Goal: Information Seeking & Learning: Learn about a topic

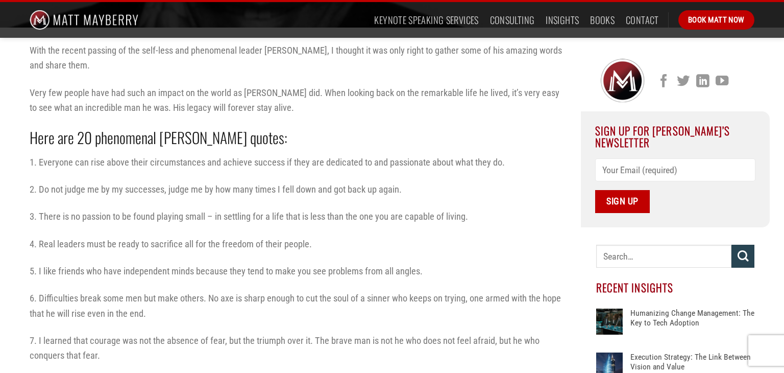
scroll to position [271, 0]
click at [230, 165] on p "1. Everyone can rise above their circumstances and achieve success if they are …" at bounding box center [298, 162] width 536 height 15
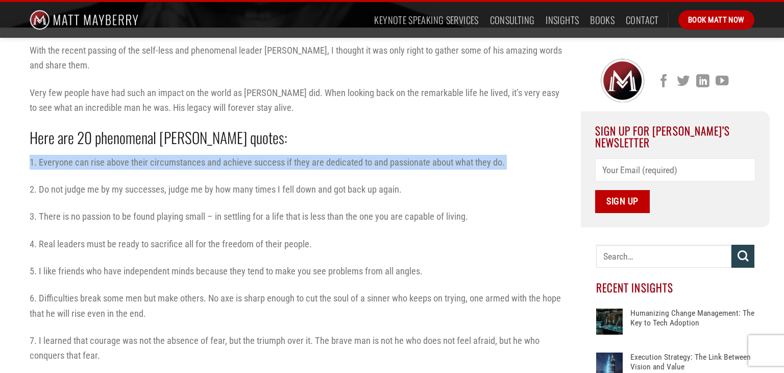
click at [230, 165] on p "1. Everyone can rise above their circumstances and achieve success if they are …" at bounding box center [298, 162] width 536 height 15
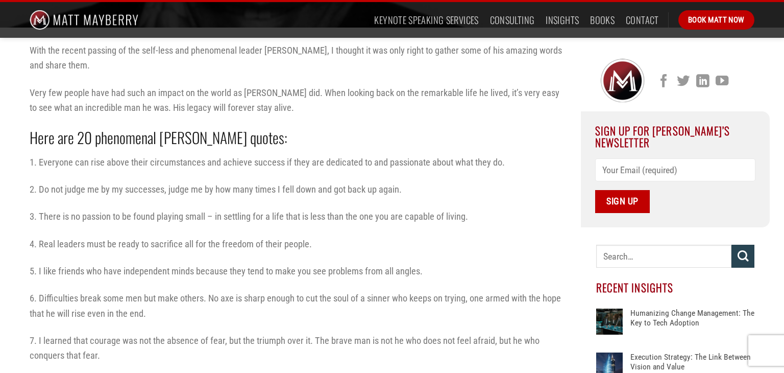
click at [230, 165] on p "1. Everyone can rise above their circumstances and achieve success if they are …" at bounding box center [298, 162] width 536 height 15
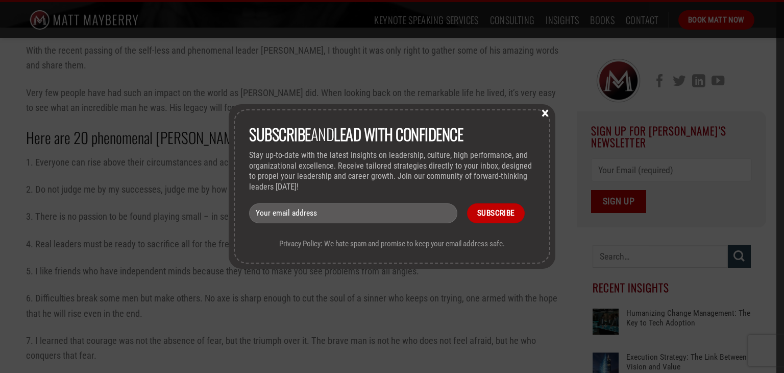
click at [540, 113] on button "×" at bounding box center [544, 112] width 15 height 9
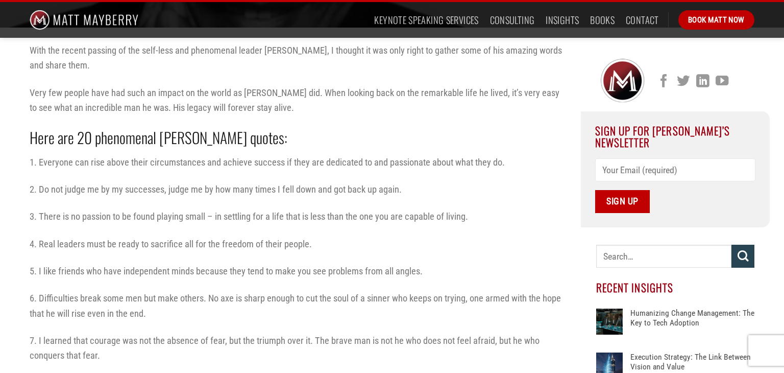
click at [350, 191] on p "2. Do not judge me by my successes, judge me by how many times I fell down and …" at bounding box center [298, 189] width 536 height 15
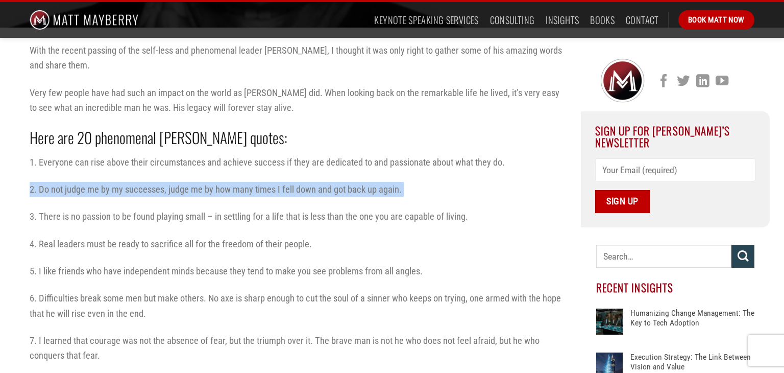
click at [394, 209] on p "3. There is no passion to be found playing small – in settling for a life that …" at bounding box center [298, 216] width 536 height 15
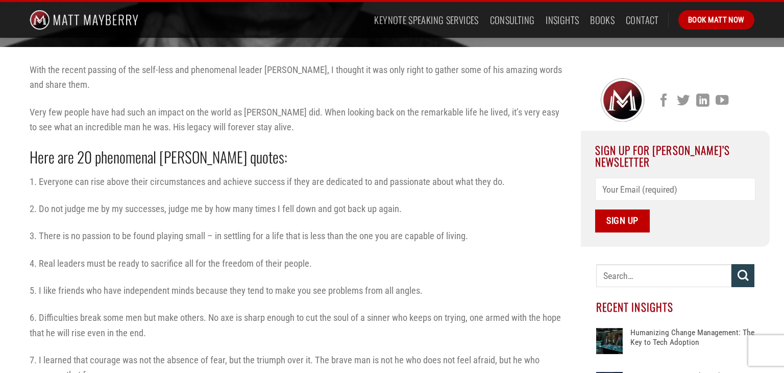
scroll to position [254, 0]
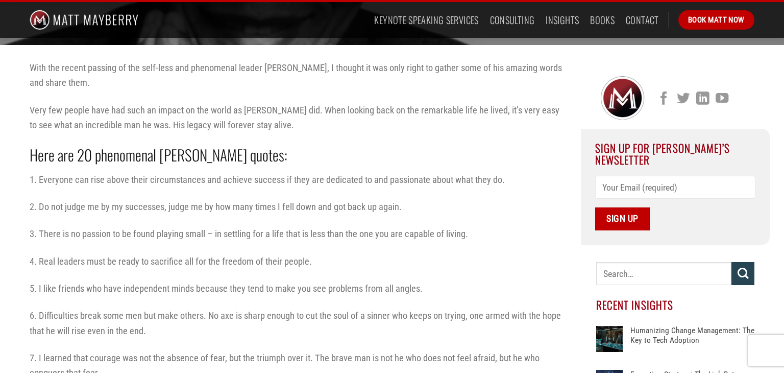
click at [444, 254] on p "4. Real leaders must be ready to sacrifice all for the freedom of their people." at bounding box center [298, 261] width 536 height 15
click at [358, 229] on p "3. There is no passion to be found playing small – in settling for a life that …" at bounding box center [298, 233] width 536 height 15
click at [335, 266] on p "4. Real leaders must be ready to sacrifice all for the freedom of their people." at bounding box center [298, 261] width 536 height 15
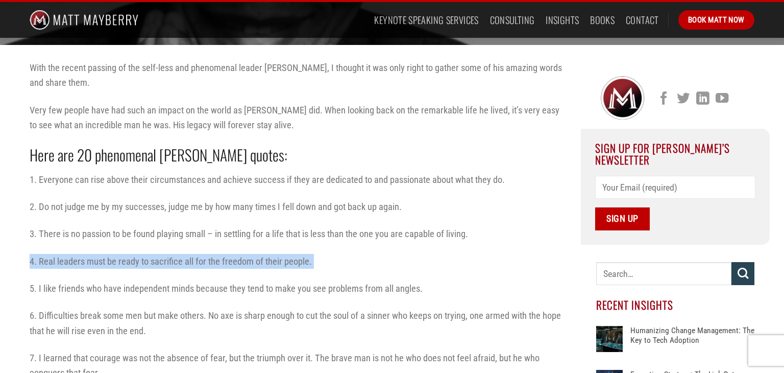
click at [335, 266] on p "4. Real leaders must be ready to sacrifice all for the freedom of their people." at bounding box center [298, 261] width 536 height 15
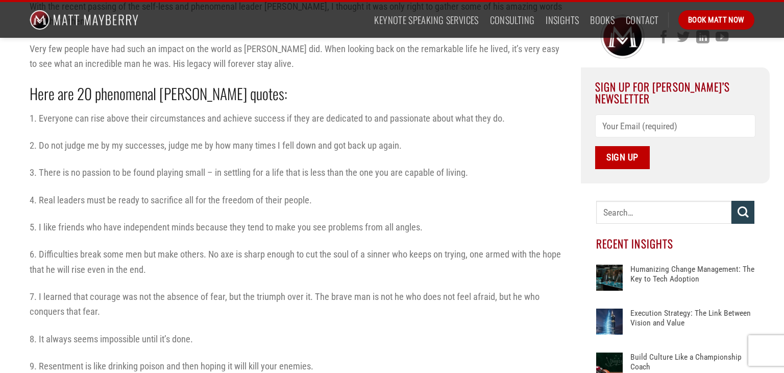
scroll to position [317, 0]
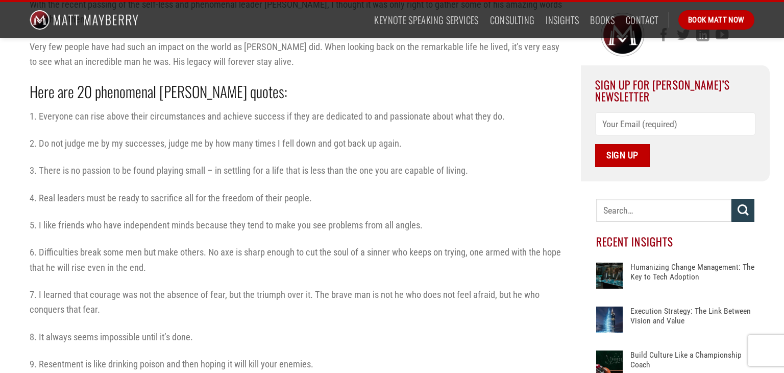
click at [296, 265] on p "6. Difficulties break some men but make others. No axe is sharp enough to cut t…" at bounding box center [298, 259] width 536 height 30
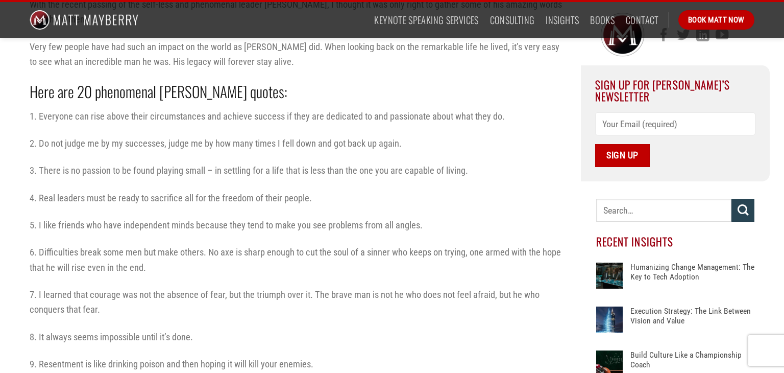
scroll to position [345, 0]
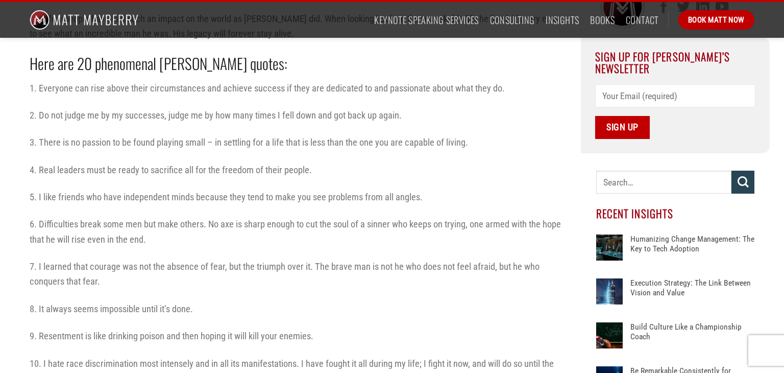
click at [362, 284] on p "7. I learned that courage was not the absence of fear, but the triumph over it.…" at bounding box center [298, 274] width 536 height 30
click at [359, 307] on p "8. It always seems impossible until it’s done." at bounding box center [298, 308] width 536 height 15
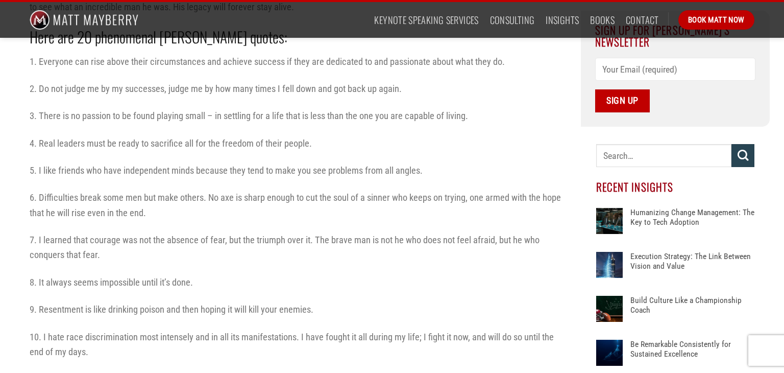
scroll to position [373, 0]
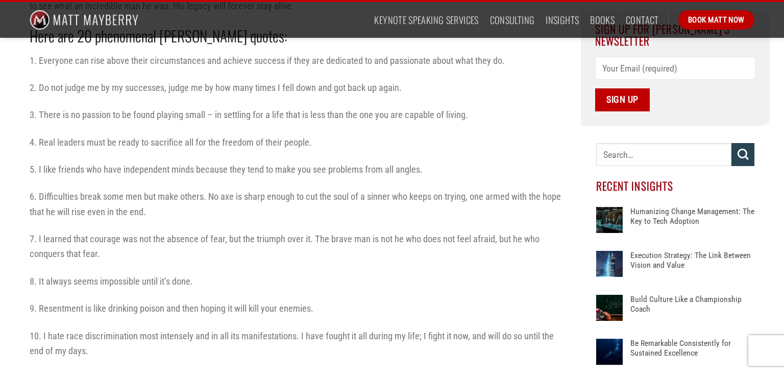
click at [359, 307] on p "9. Resentment is like drinking poison and then hoping it will kill your enemies." at bounding box center [298, 308] width 536 height 15
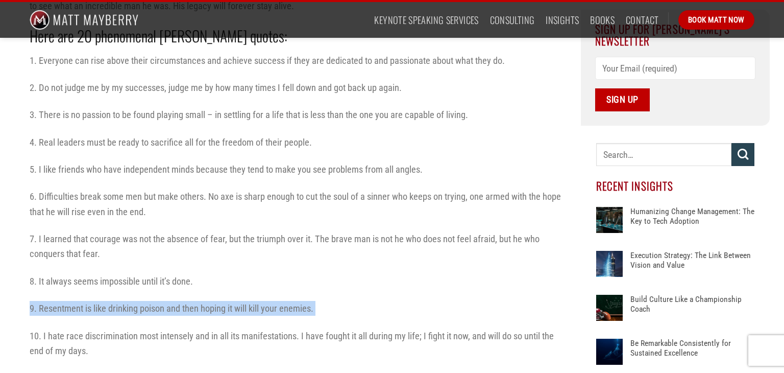
click at [369, 312] on p "9. Resentment is like drinking poison and then hoping it will kill your enemies." at bounding box center [298, 308] width 536 height 15
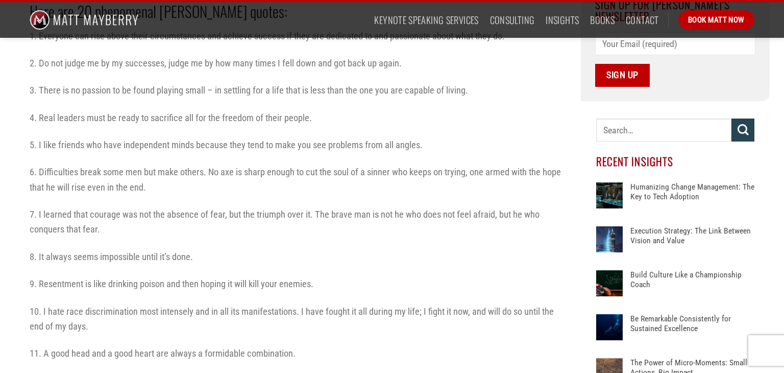
scroll to position [400, 0]
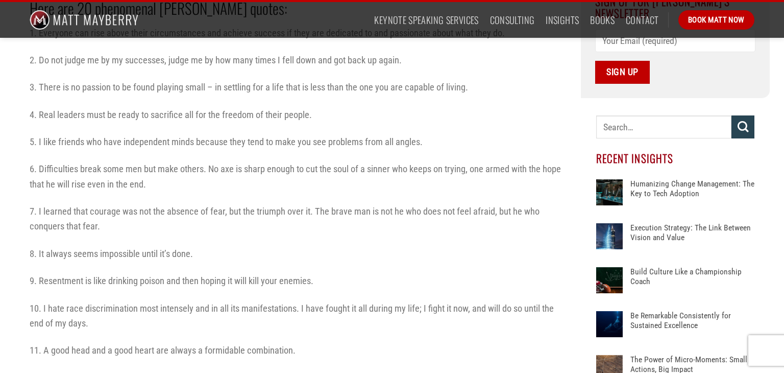
click at [369, 312] on p "10. I hate race discrimination most intensely and in all its manifestations. I …" at bounding box center [298, 316] width 536 height 30
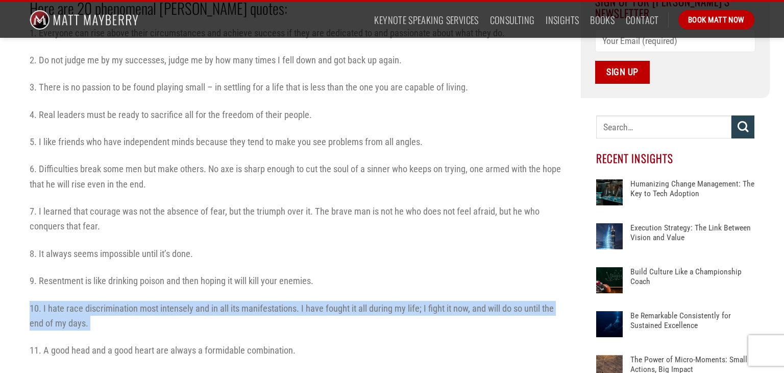
click at [369, 312] on p "10. I hate race discrimination most intensely and in all its manifestations. I …" at bounding box center [298, 316] width 536 height 30
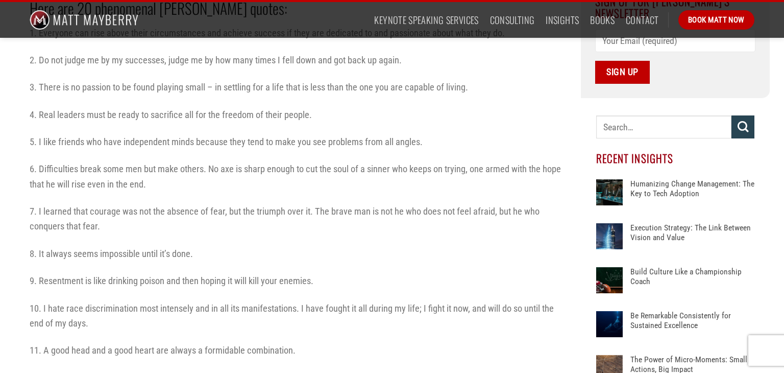
click at [369, 312] on p "10. I hate race discrimination most intensely and in all its manifestations. I …" at bounding box center [298, 316] width 536 height 30
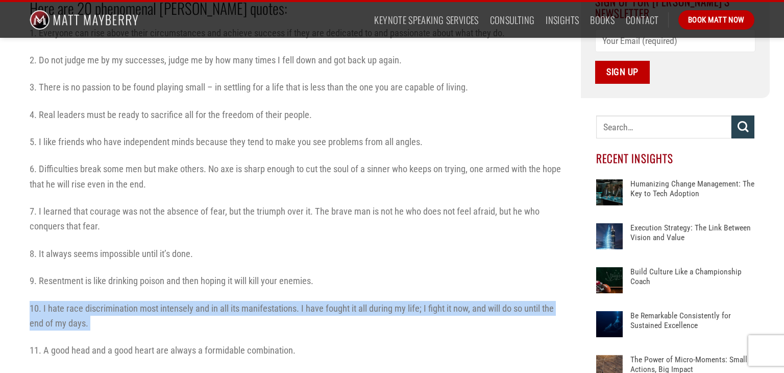
click at [369, 312] on p "10. I hate race discrimination most intensely and in all its manifestations. I …" at bounding box center [298, 316] width 536 height 30
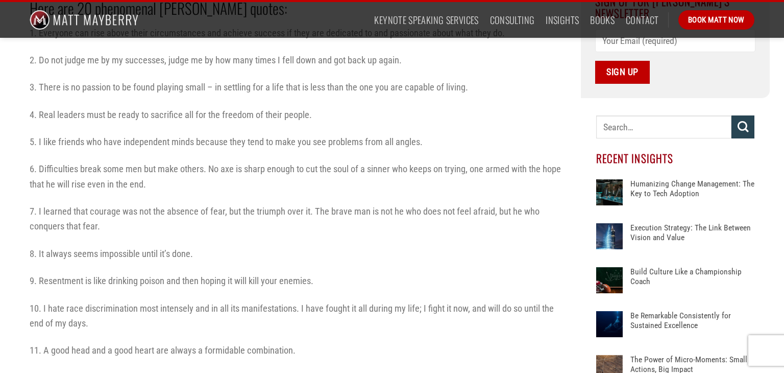
click at [369, 312] on p "10. I hate race discrimination most intensely and in all its manifestations. I …" at bounding box center [298, 316] width 536 height 30
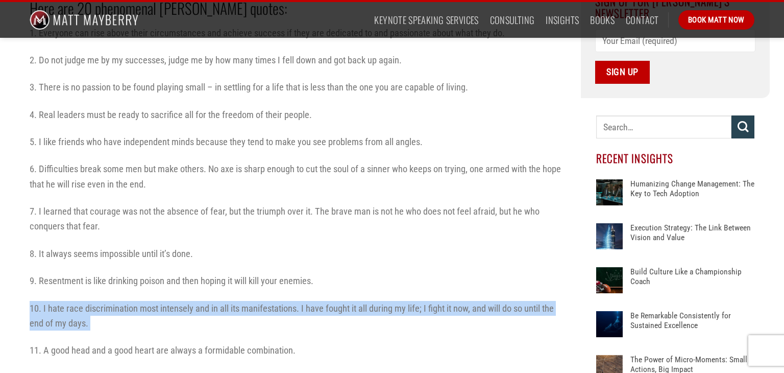
click at [369, 312] on p "10. I hate race discrimination most intensely and in all its manifestations. I …" at bounding box center [298, 316] width 536 height 30
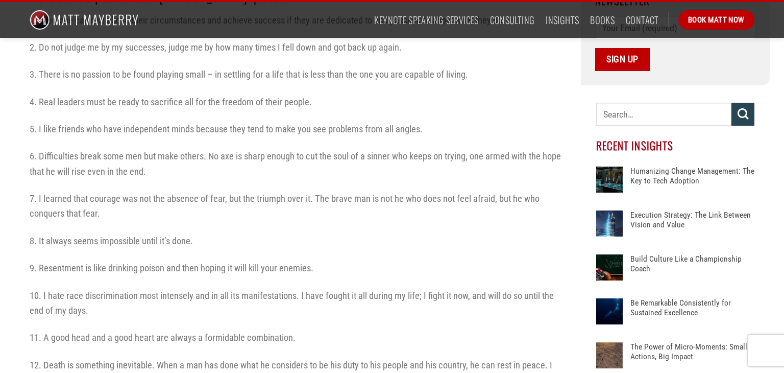
scroll to position [422, 0]
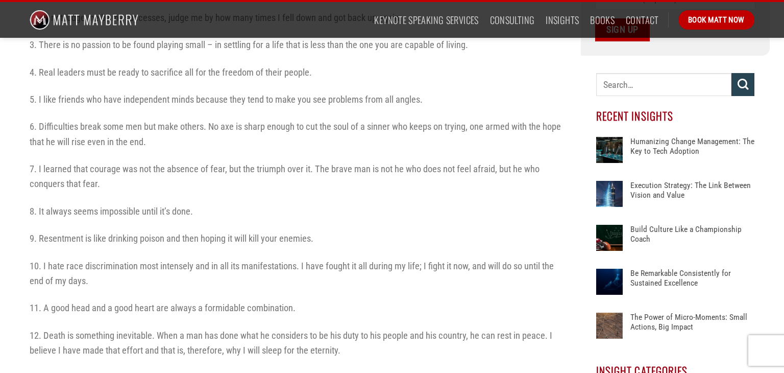
click at [369, 312] on p "11. A good head and a good heart are always a formidable combination." at bounding box center [298, 307] width 536 height 15
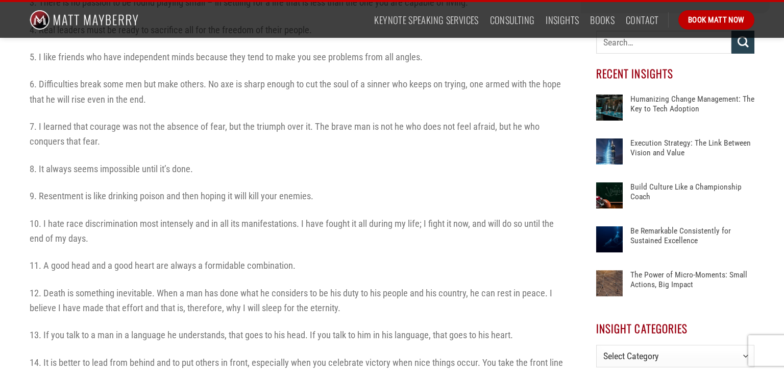
scroll to position [486, 0]
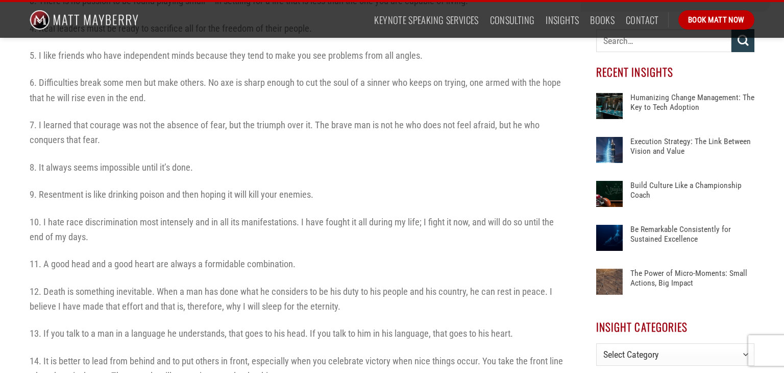
click at [369, 312] on p "12. Death is something inevitable. When a man has done what he considers to be …" at bounding box center [298, 299] width 536 height 30
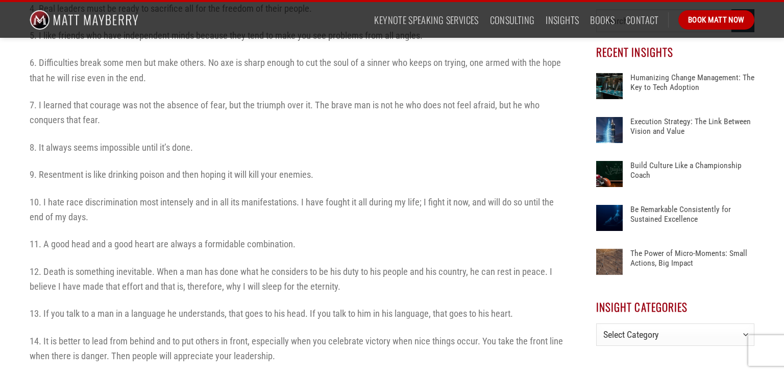
scroll to position [508, 0]
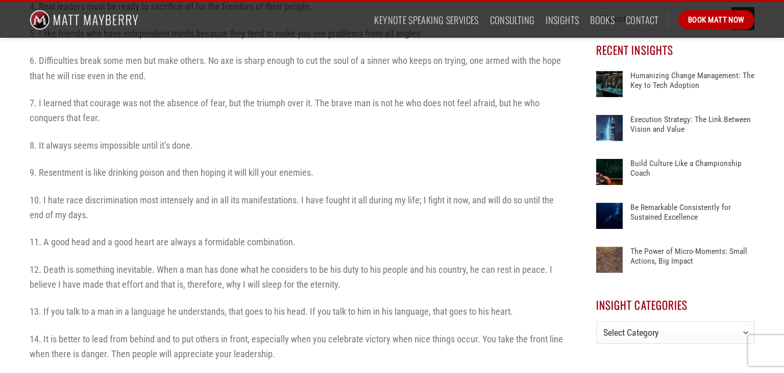
click at [368, 316] on p "13. If you talk to a man in a language he understands, that goes to his head. I…" at bounding box center [298, 311] width 536 height 15
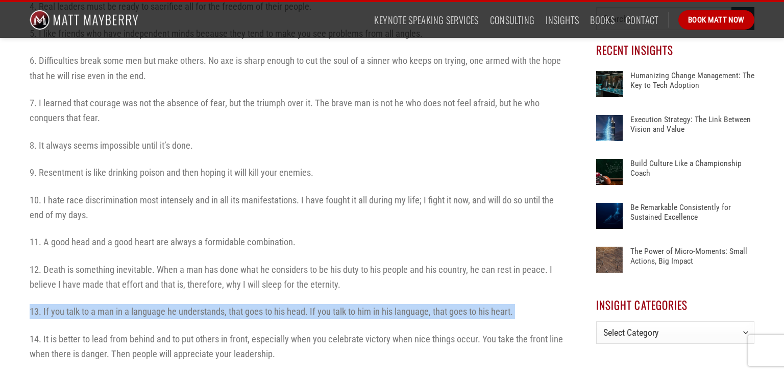
click at [377, 320] on div "With the recent passing of the self-less and phenomenal leader [PERSON_NAME], I…" at bounding box center [298, 220] width 536 height 828
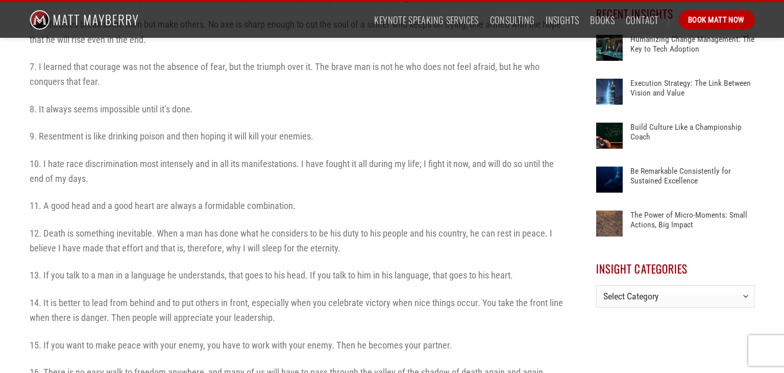
scroll to position [547, 0]
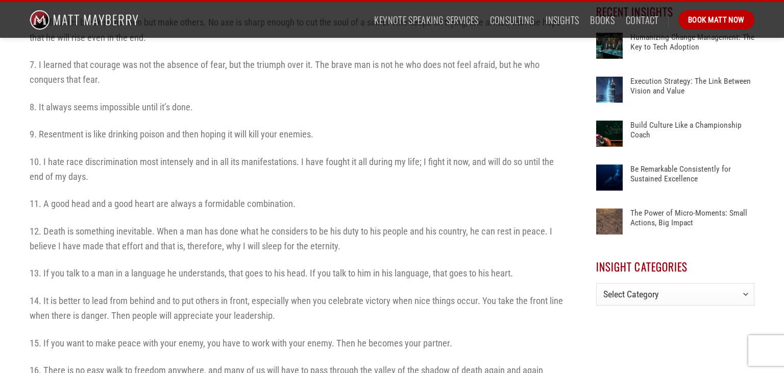
click at [377, 320] on p "14. It is better to lead from behind and to put others in front, especially whe…" at bounding box center [298, 308] width 536 height 30
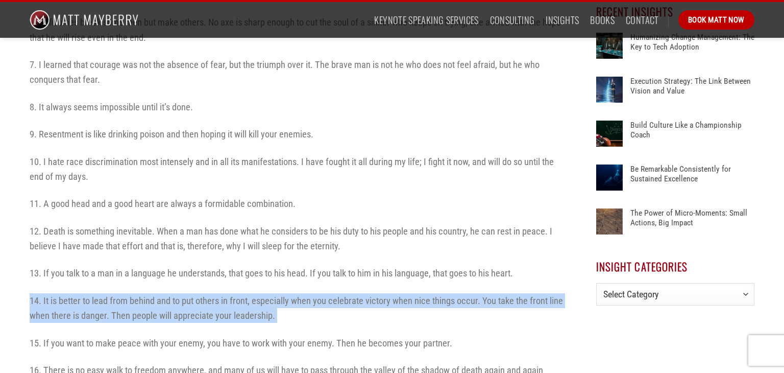
click at [377, 320] on p "14. It is better to lead from behind and to put others in front, especially whe…" at bounding box center [298, 308] width 536 height 30
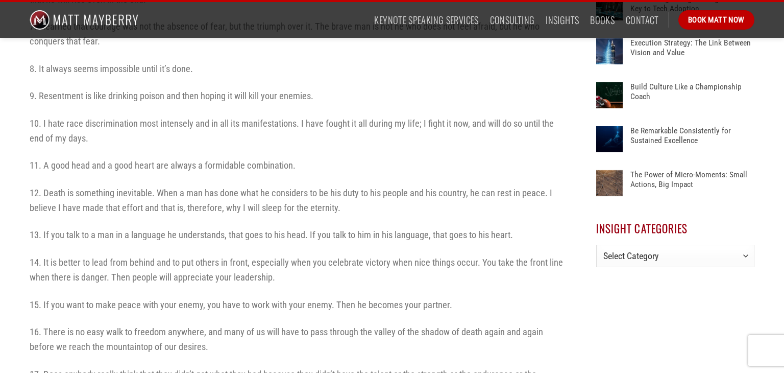
scroll to position [586, 0]
click at [377, 320] on div "With the recent passing of the self-less and phenomenal leader [PERSON_NAME], I…" at bounding box center [298, 142] width 536 height 828
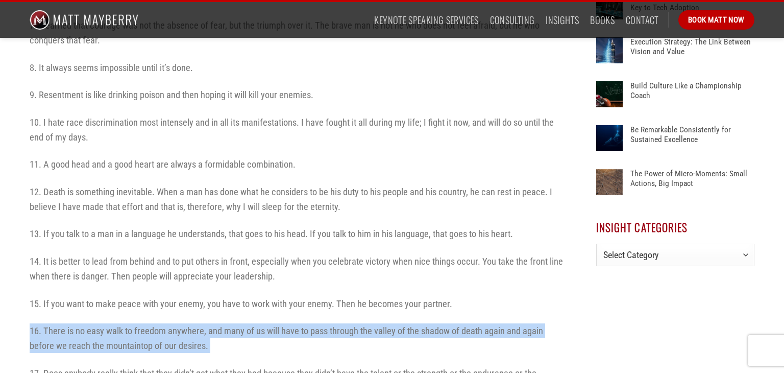
click at [377, 320] on div "With the recent passing of the self-less and phenomenal leader [PERSON_NAME], I…" at bounding box center [298, 142] width 536 height 828
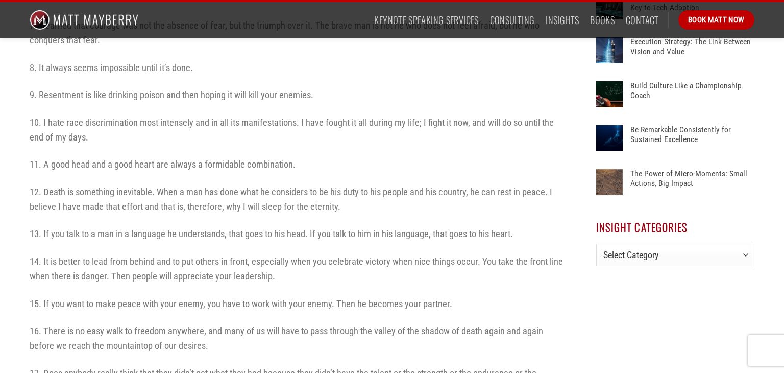
click at [377, 320] on div "With the recent passing of the self-less and phenomenal leader [PERSON_NAME], I…" at bounding box center [298, 142] width 536 height 828
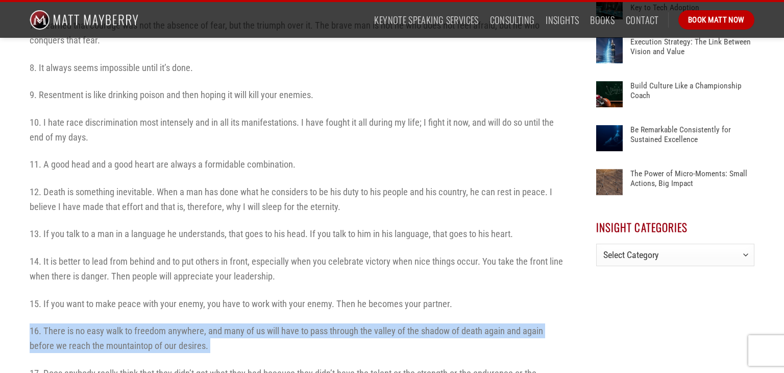
click at [377, 320] on div "With the recent passing of the self-less and phenomenal leader [PERSON_NAME], I…" at bounding box center [298, 142] width 536 height 828
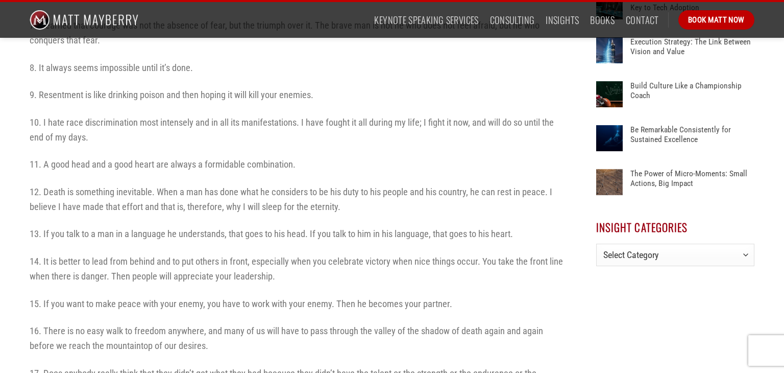
click at [377, 320] on div "With the recent passing of the self-less and phenomenal leader [PERSON_NAME], I…" at bounding box center [298, 142] width 536 height 828
click at [428, 352] on p "16. There is no easy walk to freedom anywhere, and many of us will have to pass…" at bounding box center [298, 338] width 536 height 30
click at [318, 327] on p "16. There is no easy walk to freedom anywhere, and many of us will have to pass…" at bounding box center [298, 338] width 536 height 30
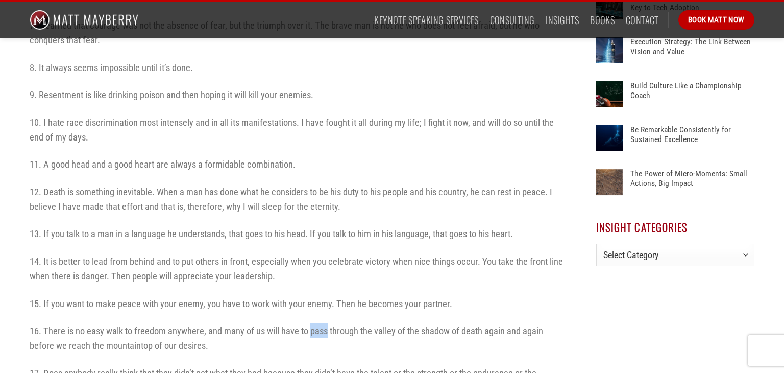
click at [318, 327] on p "16. There is no easy walk to freedom anywhere, and many of us will have to pass…" at bounding box center [298, 338] width 536 height 30
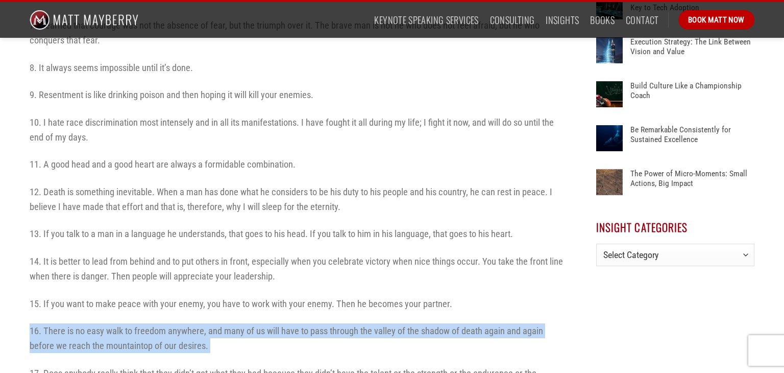
click at [318, 327] on p "16. There is no easy walk to freedom anywhere, and many of us will have to pass…" at bounding box center [298, 338] width 536 height 30
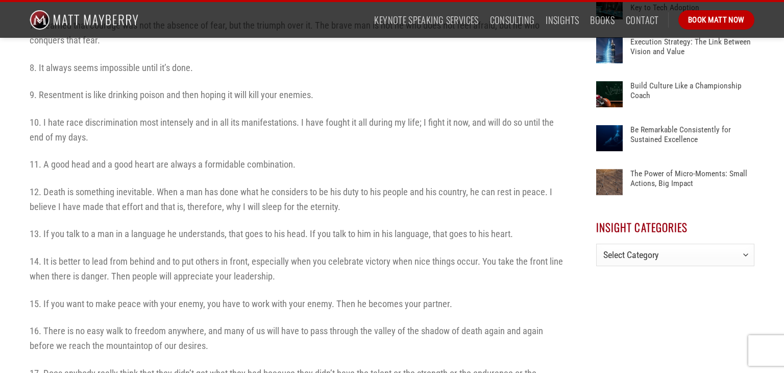
click at [318, 327] on p "16. There is no easy walk to freedom anywhere, and many of us will have to pass…" at bounding box center [298, 338] width 536 height 30
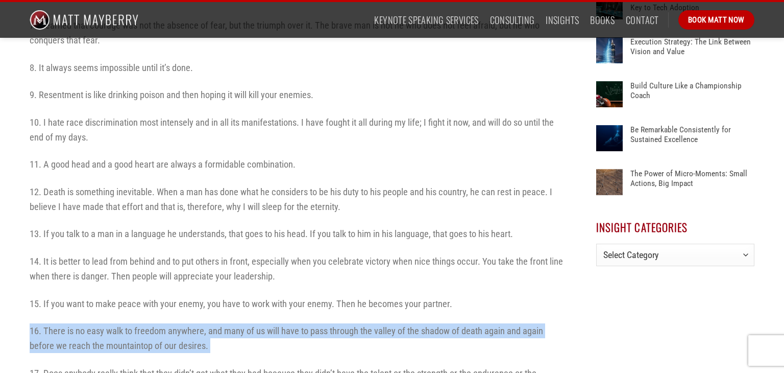
click at [318, 327] on p "16. There is no easy walk to freedom anywhere, and many of us will have to pass…" at bounding box center [298, 338] width 536 height 30
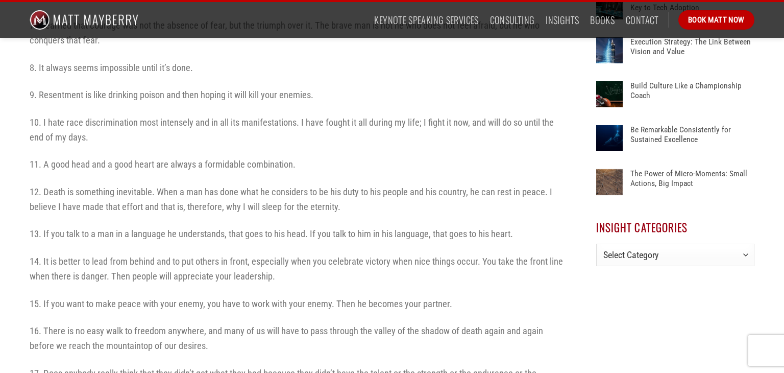
click at [318, 327] on p "16. There is no easy walk to freedom anywhere, and many of us will have to pass…" at bounding box center [298, 338] width 536 height 30
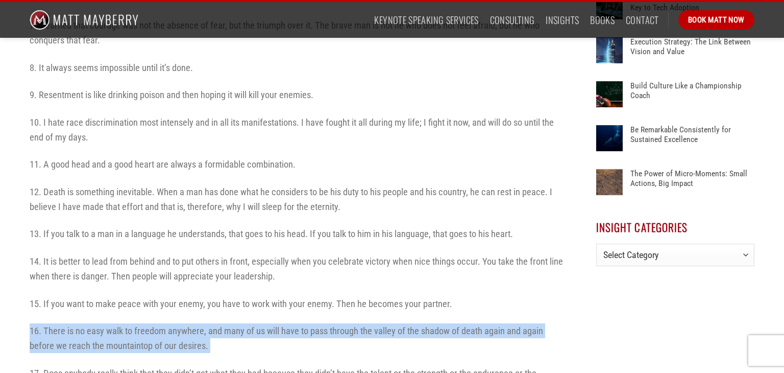
click at [318, 327] on p "16. There is no easy walk to freedom anywhere, and many of us will have to pass…" at bounding box center [298, 338] width 536 height 30
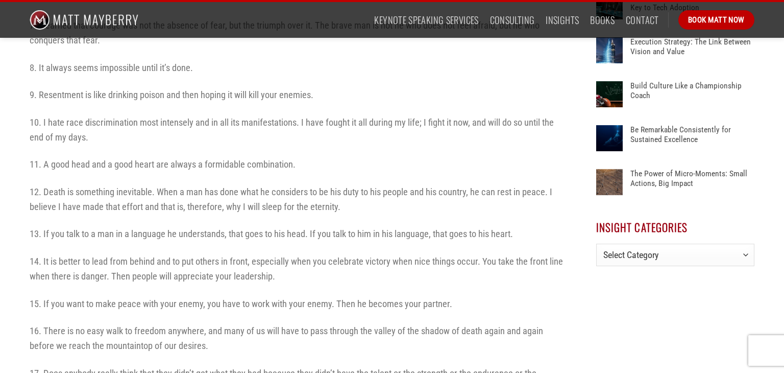
click at [318, 327] on p "16. There is no easy walk to freedom anywhere, and many of us will have to pass…" at bounding box center [298, 338] width 536 height 30
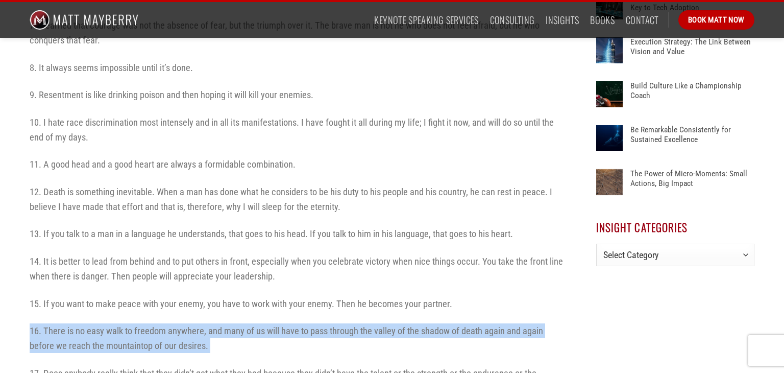
click at [318, 327] on p "16. There is no easy walk to freedom anywhere, and many of us will have to pass…" at bounding box center [298, 338] width 536 height 30
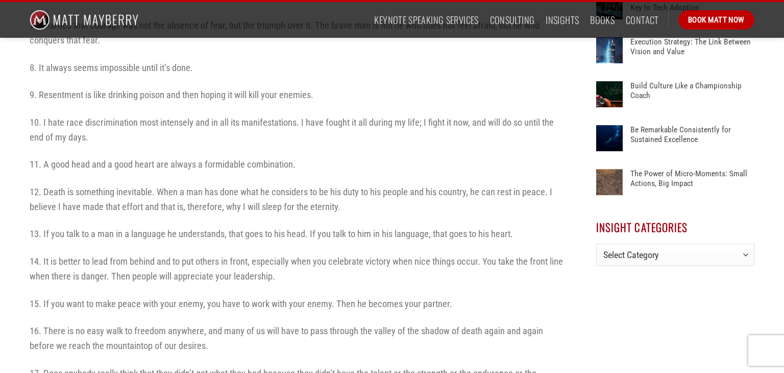
click at [318, 327] on p "16. There is no easy walk to freedom anywhere, and many of us will have to pass…" at bounding box center [298, 338] width 536 height 30
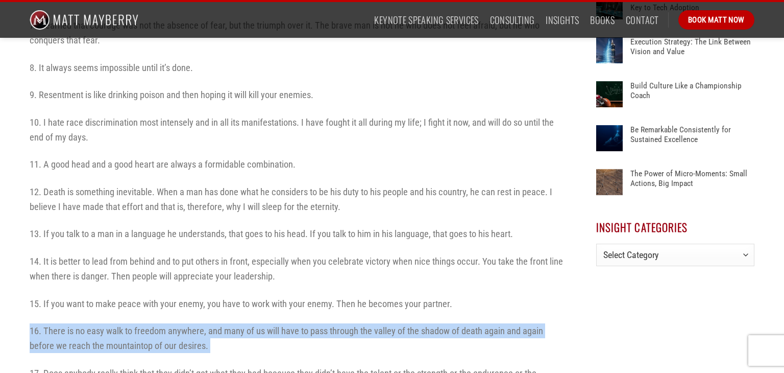
click at [318, 327] on p "16. There is no easy walk to freedom anywhere, and many of us will have to pass…" at bounding box center [298, 338] width 536 height 30
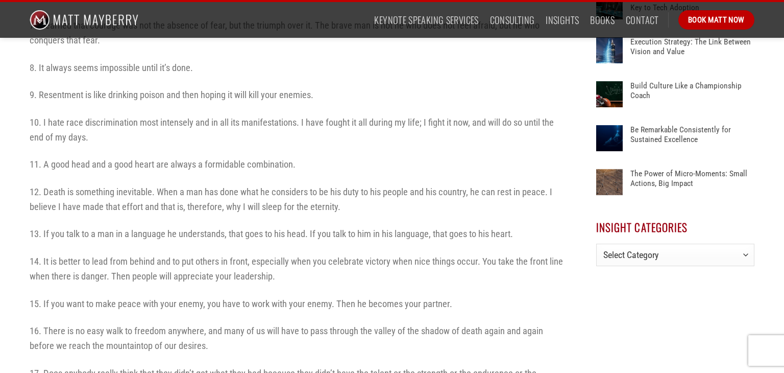
click at [318, 327] on p "16. There is no easy walk to freedom anywhere, and many of us will have to pass…" at bounding box center [298, 338] width 536 height 30
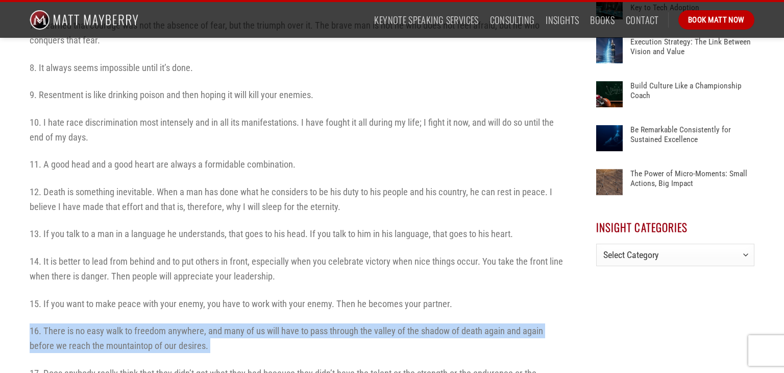
click at [318, 327] on p "16. There is no easy walk to freedom anywhere, and many of us will have to pass…" at bounding box center [298, 338] width 536 height 30
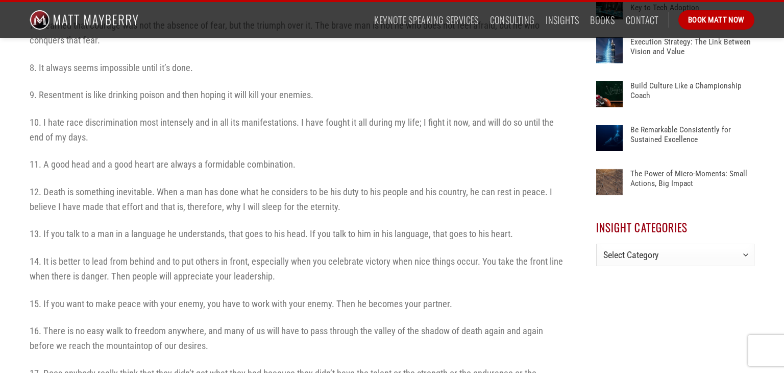
click at [318, 327] on p "16. There is no easy walk to freedom anywhere, and many of us will have to pass…" at bounding box center [298, 338] width 536 height 30
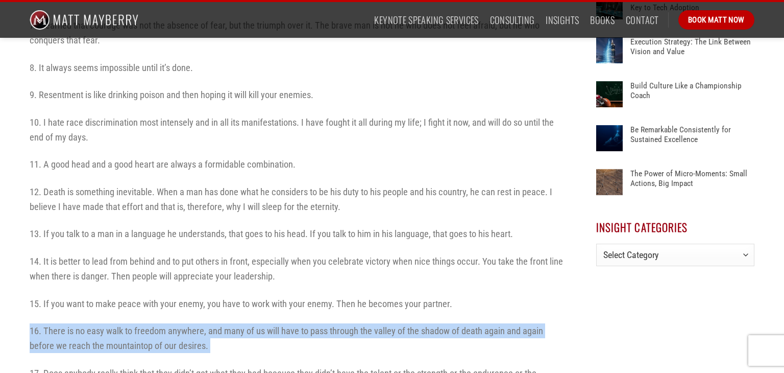
click at [318, 327] on p "16. There is no easy walk to freedom anywhere, and many of us will have to pass…" at bounding box center [298, 338] width 536 height 30
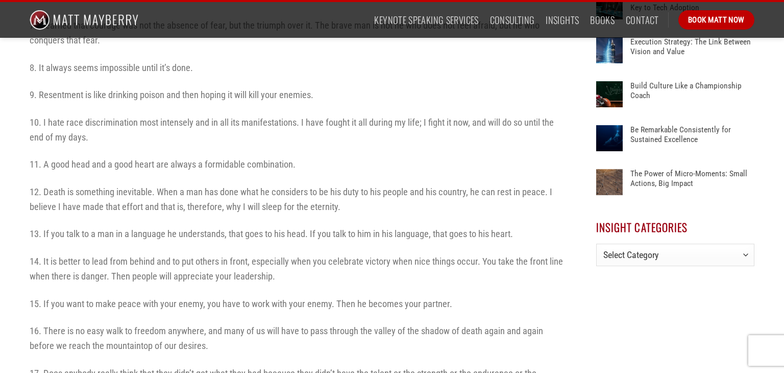
click at [318, 327] on p "16. There is no easy walk to freedom anywhere, and many of us will have to pass…" at bounding box center [298, 338] width 536 height 30
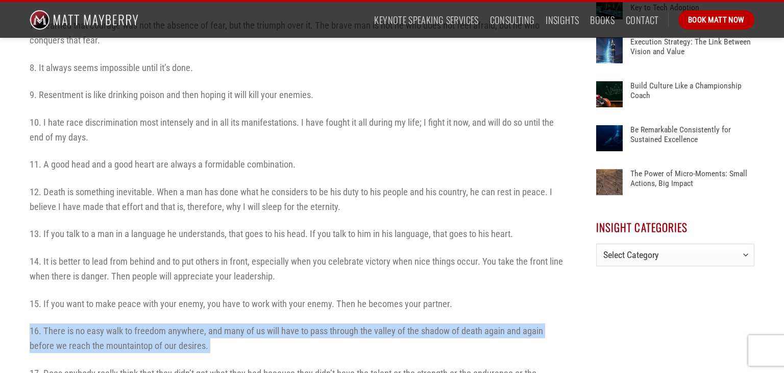
click at [318, 327] on p "16. There is no easy walk to freedom anywhere, and many of us will have to pass…" at bounding box center [298, 338] width 536 height 30
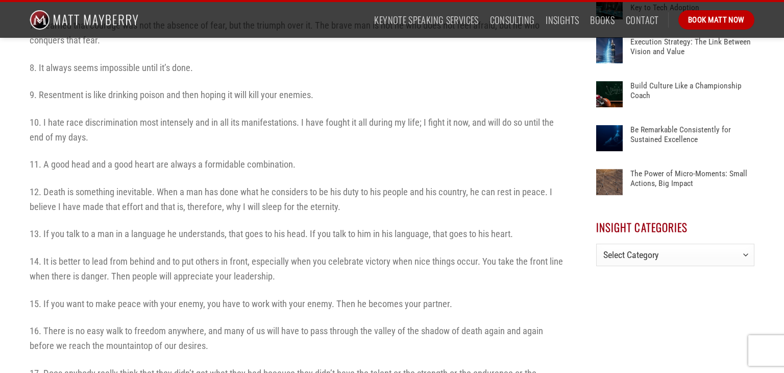
click at [318, 327] on p "16. There is no easy walk to freedom anywhere, and many of us will have to pass…" at bounding box center [298, 338] width 536 height 30
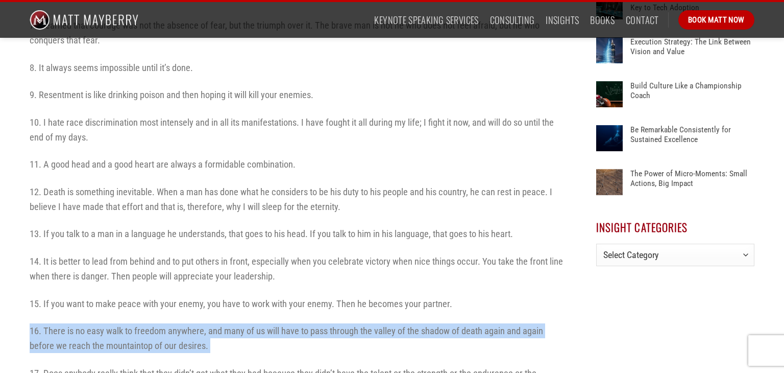
click at [318, 327] on p "16. There is no easy walk to freedom anywhere, and many of us will have to pass…" at bounding box center [298, 338] width 536 height 30
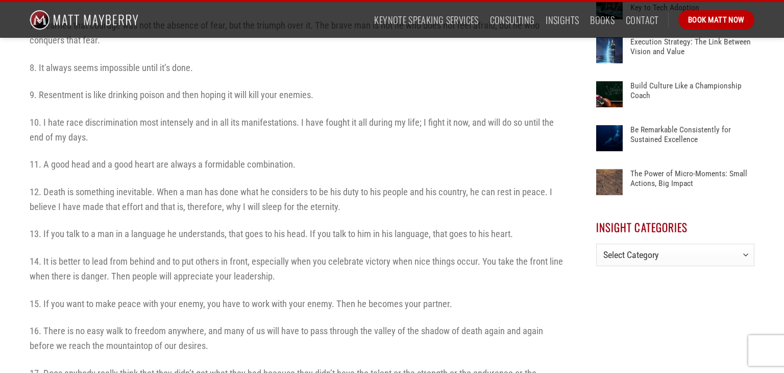
click at [318, 327] on p "16. There is no easy walk to freedom anywhere, and many of us will have to pass…" at bounding box center [298, 338] width 536 height 30
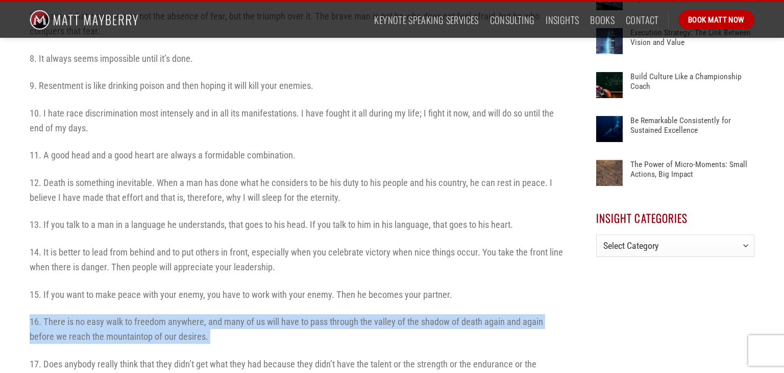
click at [318, 327] on p "16. There is no easy walk to freedom anywhere, and many of us will have to pass…" at bounding box center [298, 329] width 536 height 30
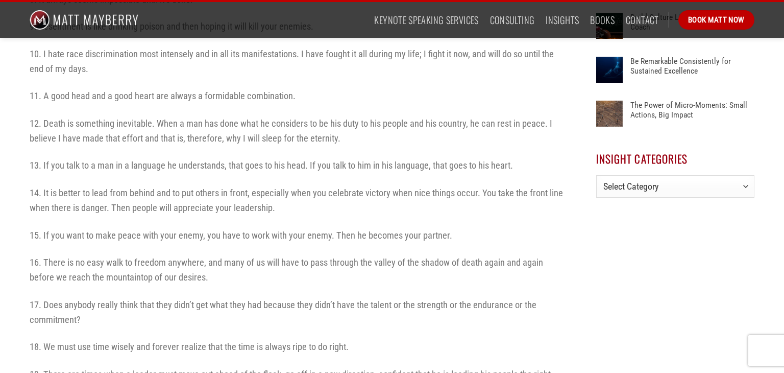
scroll to position [655, 0]
click at [348, 332] on div "With the recent passing of the self-less and phenomenal leader [PERSON_NAME], I…" at bounding box center [298, 73] width 536 height 828
click at [345, 312] on p "17. Does anybody really think that they didn’t get what they had because they d…" at bounding box center [298, 311] width 536 height 30
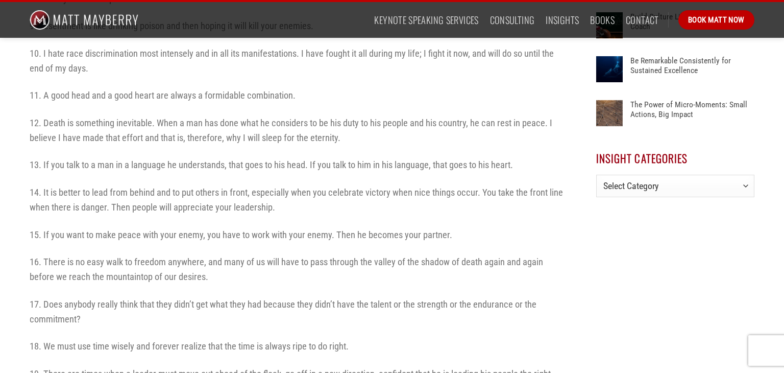
click at [345, 312] on p "17. Does anybody really think that they didn’t get what they had because they d…" at bounding box center [298, 311] width 536 height 30
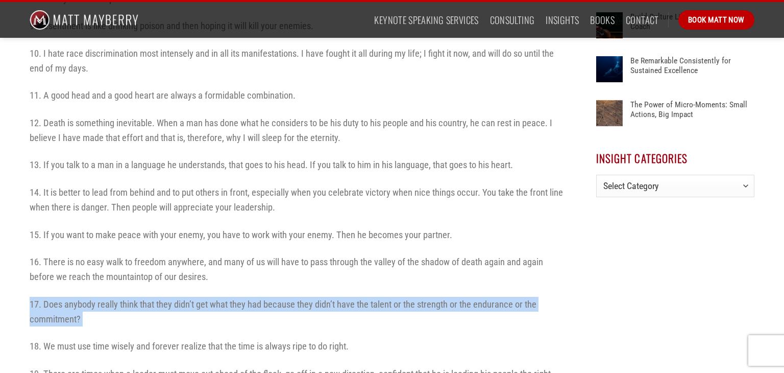
click at [345, 312] on p "17. Does anybody really think that they didn’t get what they had because they d…" at bounding box center [298, 311] width 536 height 30
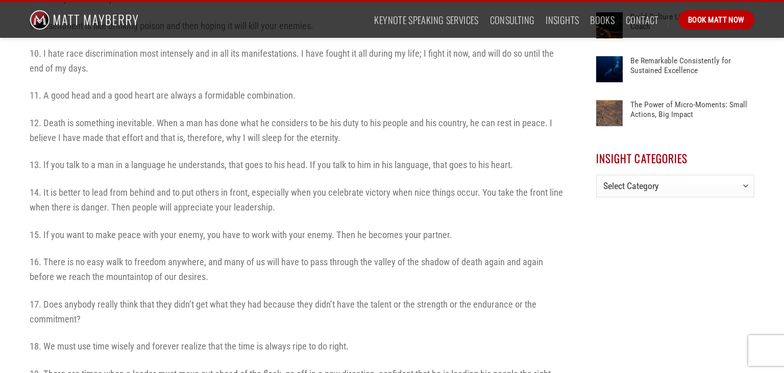
click at [345, 312] on p "17. Does anybody really think that they didn’t get what they had because they d…" at bounding box center [298, 311] width 536 height 30
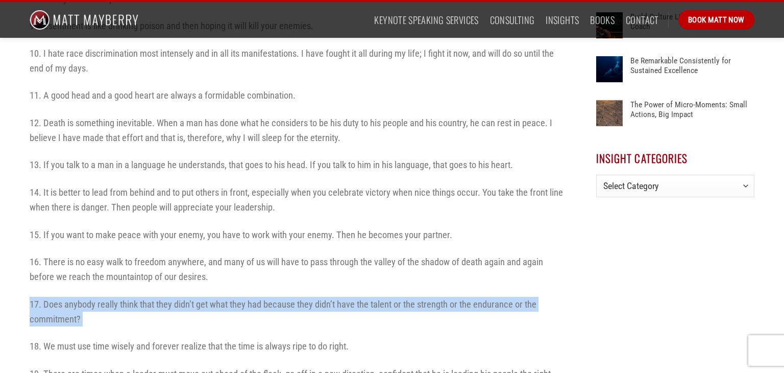
click at [345, 312] on p "17. Does anybody really think that they didn’t get what they had because they d…" at bounding box center [298, 311] width 536 height 30
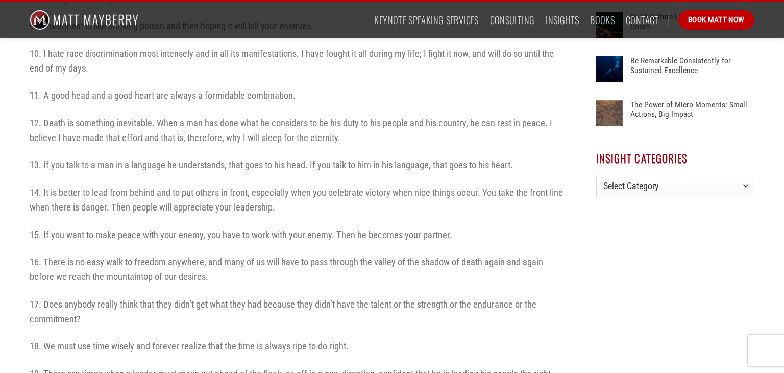
click at [345, 312] on p "17. Does anybody really think that they didn’t get what they had because they d…" at bounding box center [298, 311] width 536 height 30
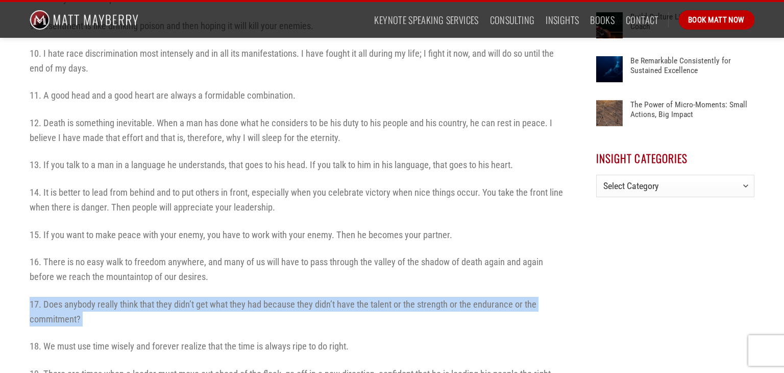
click at [345, 312] on p "17. Does anybody really think that they didn’t get what they had because they d…" at bounding box center [298, 311] width 536 height 30
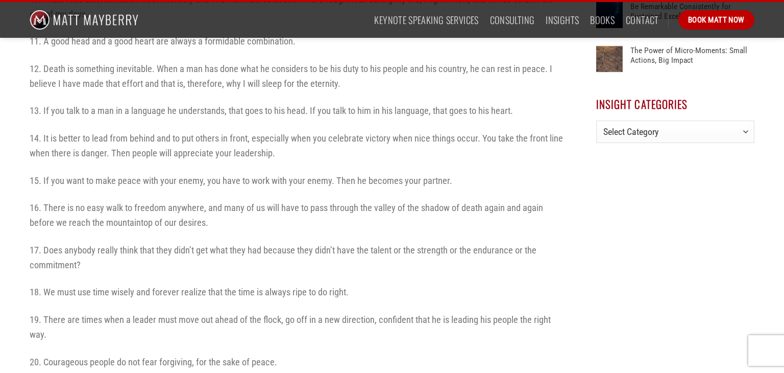
scroll to position [711, 0]
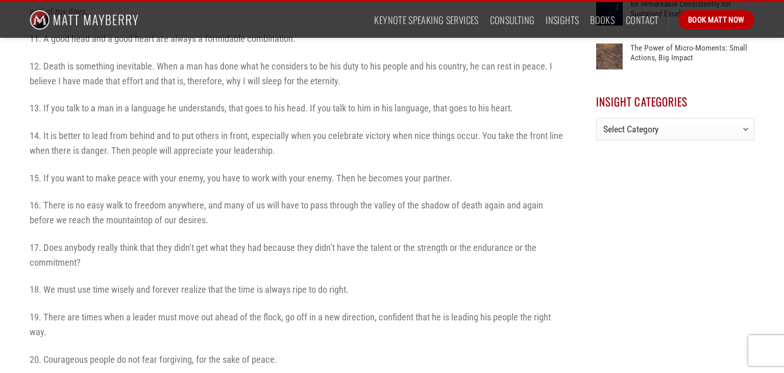
click at [311, 320] on p "19. There are times when a leader must move out ahead of the flock, go off in a…" at bounding box center [298, 324] width 536 height 30
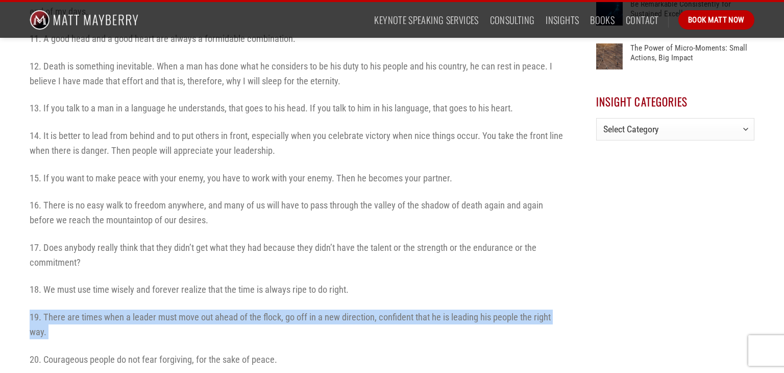
click at [311, 320] on p "19. There are times when a leader must move out ahead of the flock, go off in a…" at bounding box center [298, 324] width 536 height 30
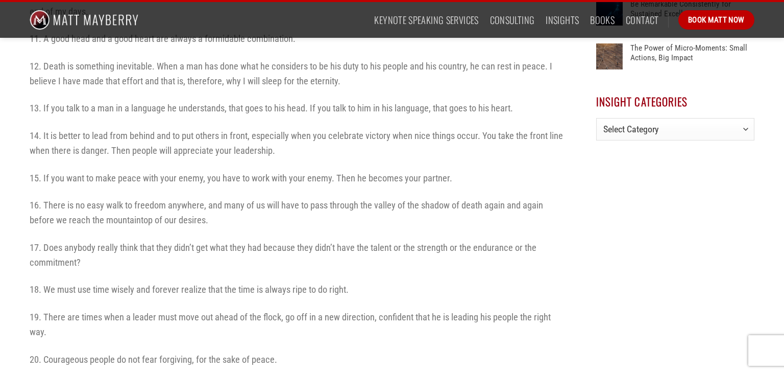
click at [311, 320] on p "19. There are times when a leader must move out ahead of the flock, go off in a…" at bounding box center [298, 324] width 536 height 30
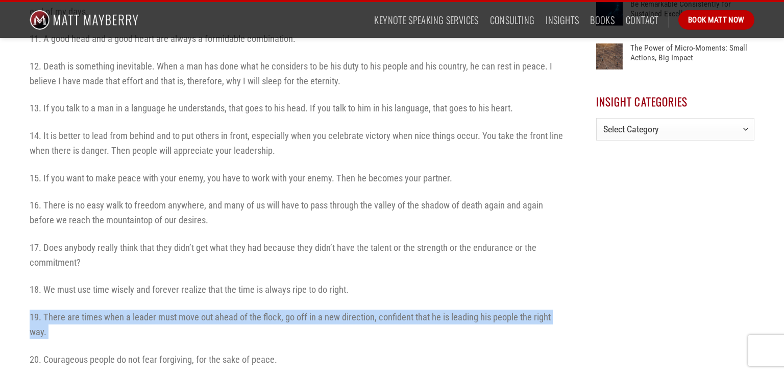
click at [311, 320] on p "19. There are times when a leader must move out ahead of the flock, go off in a…" at bounding box center [298, 324] width 536 height 30
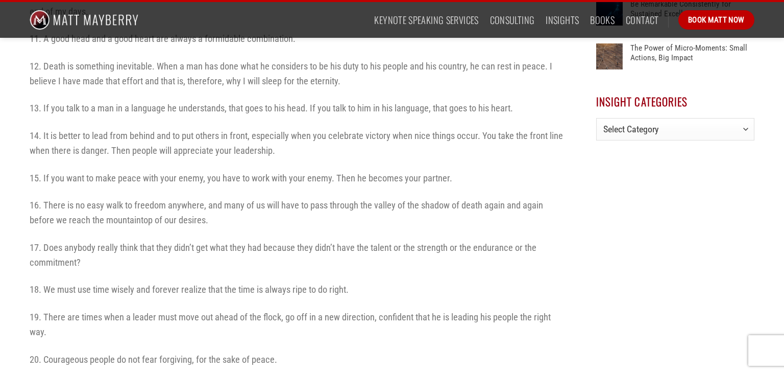
click at [311, 320] on p "19. There are times when a leader must move out ahead of the flock, go off in a…" at bounding box center [298, 324] width 536 height 30
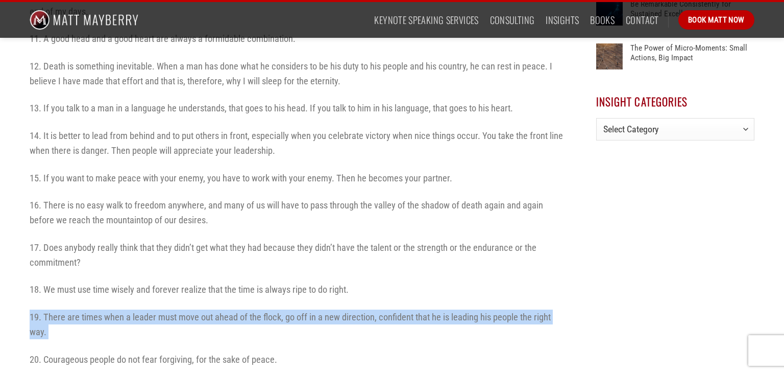
click at [311, 320] on p "19. There are times when a leader must move out ahead of the flock, go off in a…" at bounding box center [298, 324] width 536 height 30
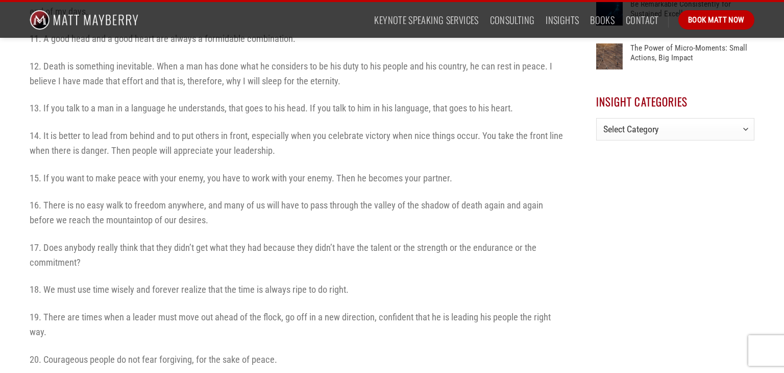
click at [311, 320] on p "19. There are times when a leader must move out ahead of the flock, go off in a…" at bounding box center [298, 324] width 536 height 30
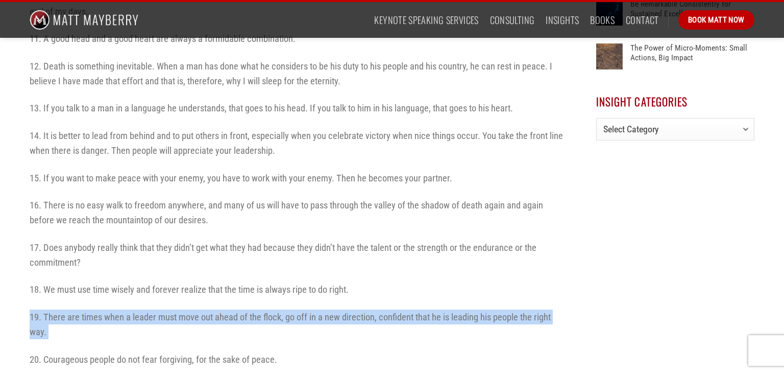
click at [311, 320] on p "19. There are times when a leader must move out ahead of the flock, go off in a…" at bounding box center [298, 324] width 536 height 30
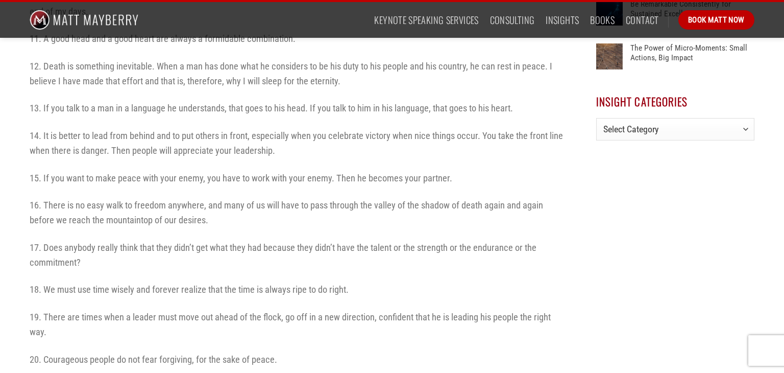
click at [311, 320] on p "19. There are times when a leader must move out ahead of the flock, go off in a…" at bounding box center [298, 324] width 536 height 30
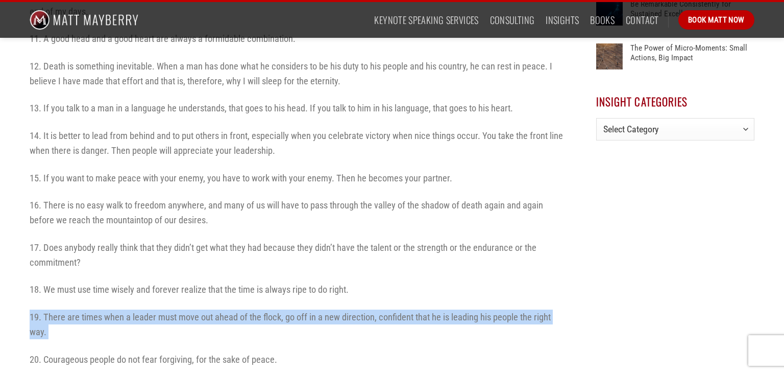
click at [311, 320] on p "19. There are times when a leader must move out ahead of the flock, go off in a…" at bounding box center [298, 324] width 536 height 30
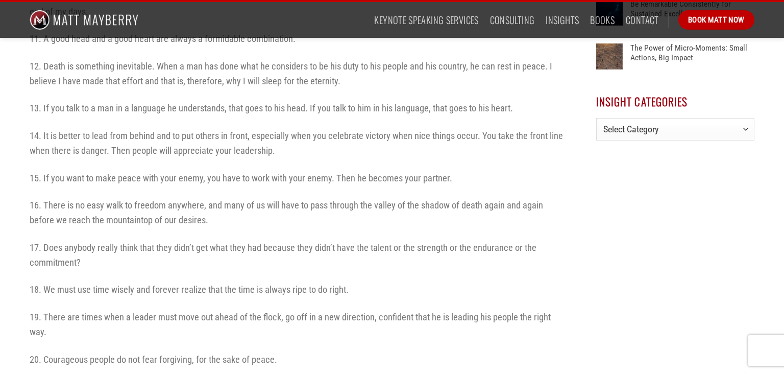
click at [311, 320] on p "19. There are times when a leader must move out ahead of the flock, go off in a…" at bounding box center [298, 324] width 536 height 30
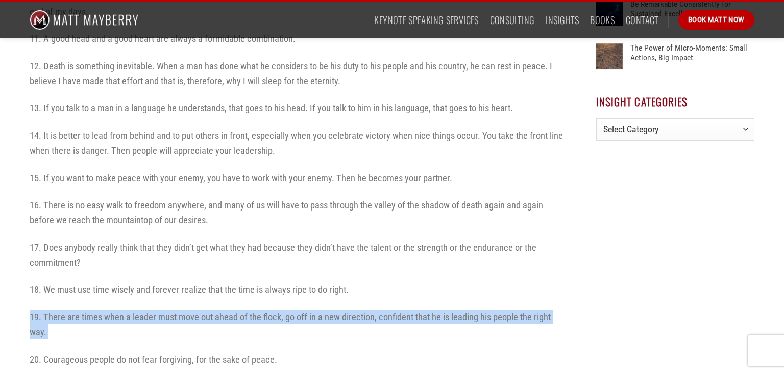
scroll to position [767, 0]
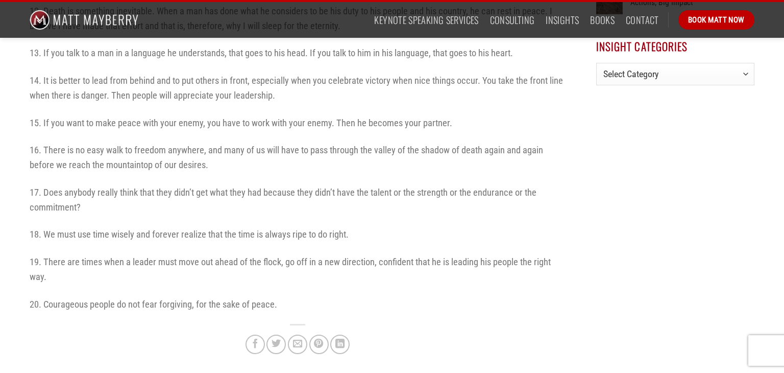
click at [267, 306] on p "20. Courageous people do not fear forgiving, for the sake of peace." at bounding box center [298, 303] width 536 height 15
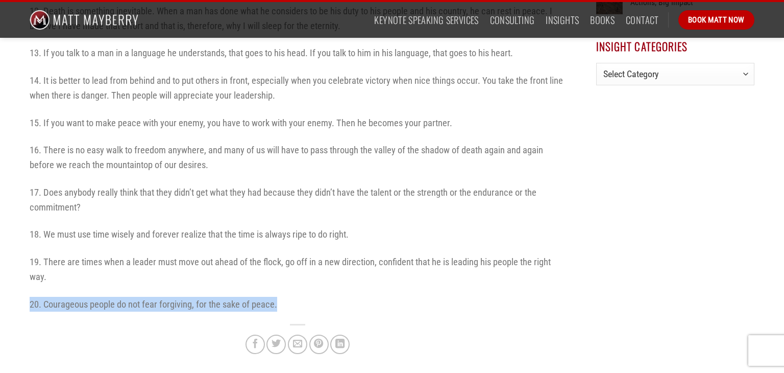
click at [267, 306] on p "20. Courageous people do not fear forgiving, for the sake of peace." at bounding box center [298, 303] width 536 height 15
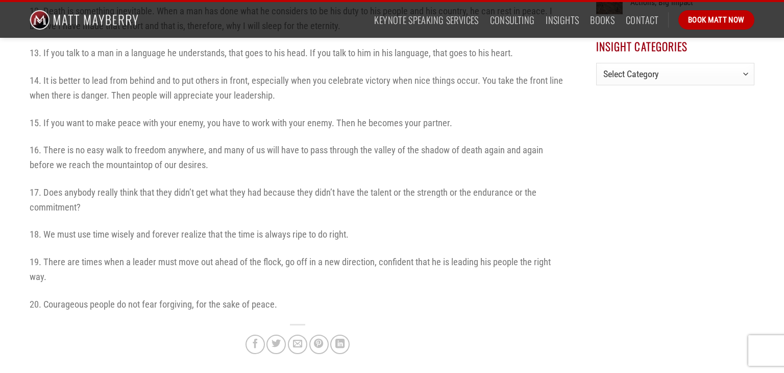
click at [267, 306] on p "20. Courageous people do not fear forgiving, for the sake of peace." at bounding box center [298, 303] width 536 height 15
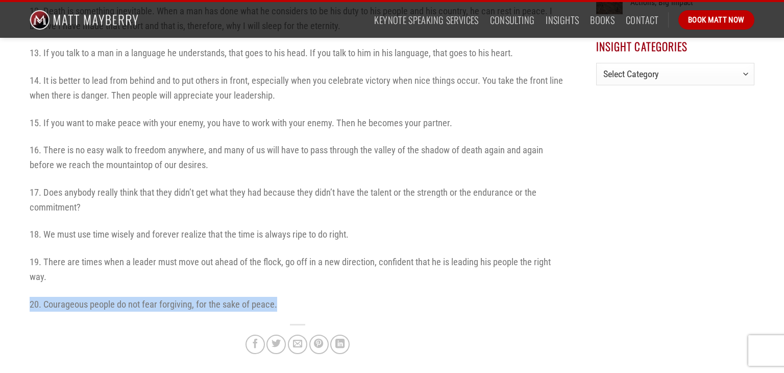
click at [267, 306] on p "20. Courageous people do not fear forgiving, for the sake of peace." at bounding box center [298, 303] width 536 height 15
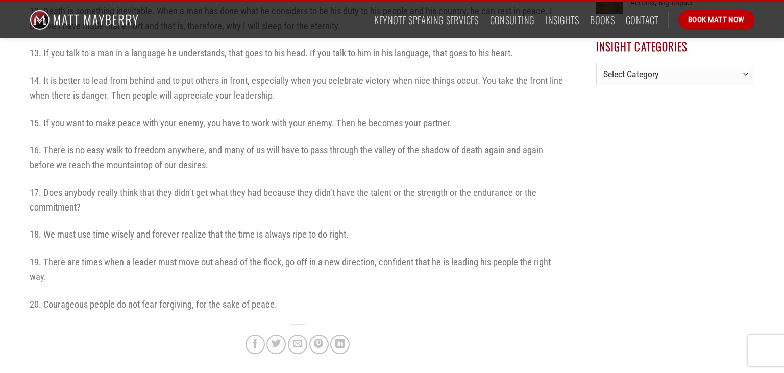
click at [267, 306] on p "20. Courageous people do not fear forgiving, for the sake of peace." at bounding box center [298, 303] width 536 height 15
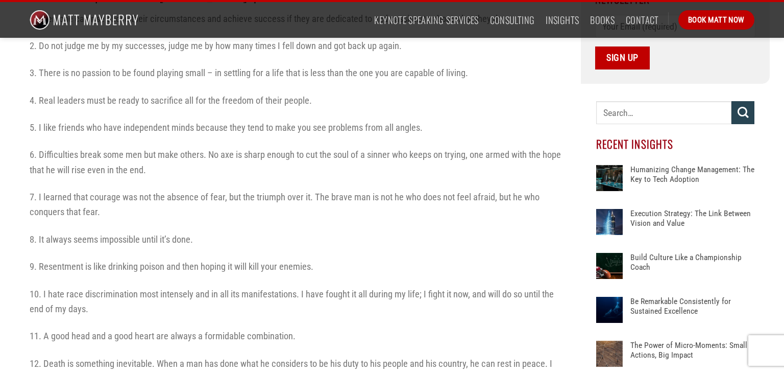
scroll to position [415, 0]
click at [228, 249] on div "With the recent passing of the self-less and phenomenal leader [PERSON_NAME], I…" at bounding box center [298, 313] width 536 height 828
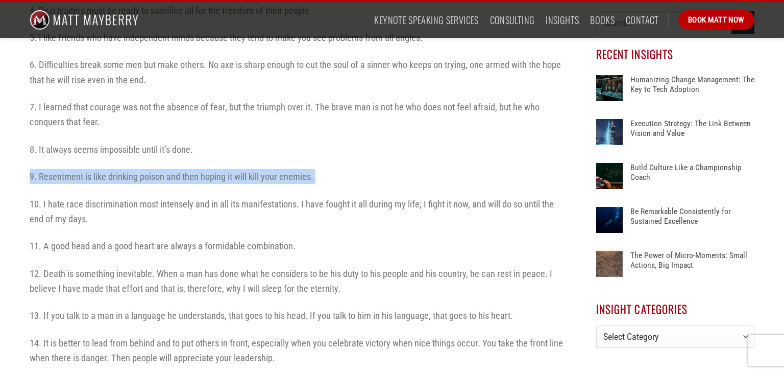
scroll to position [510, 0]
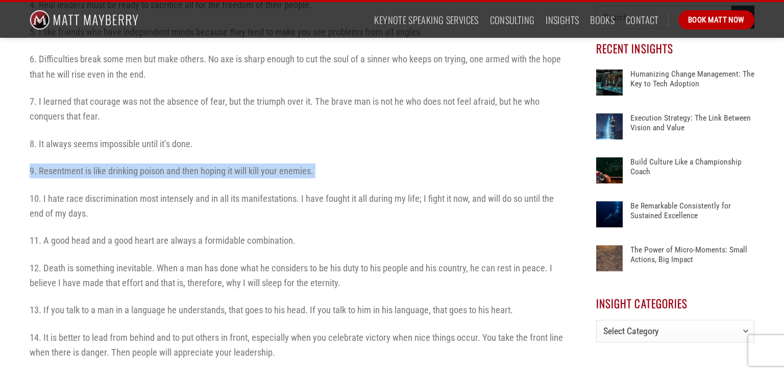
click at [220, 298] on div "With the recent passing of the self-less and phenomenal leader [PERSON_NAME], I…" at bounding box center [298, 218] width 536 height 828
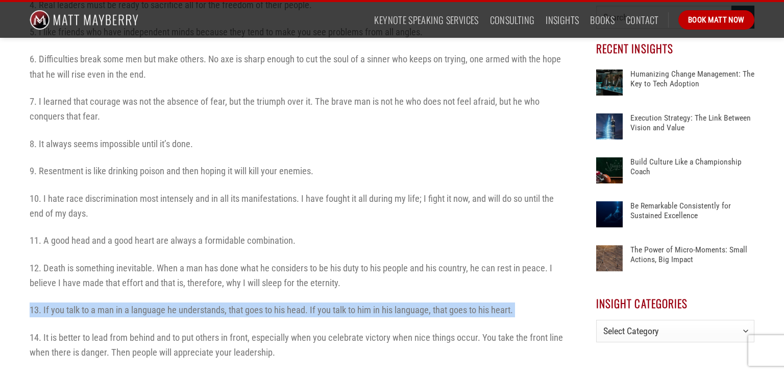
click at [179, 268] on p "12. Death is something inevitable. When a man has done what he considers to be …" at bounding box center [298, 275] width 536 height 30
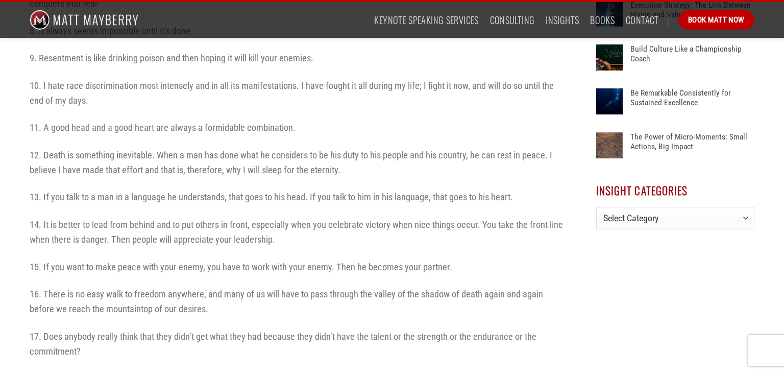
scroll to position [624, 0]
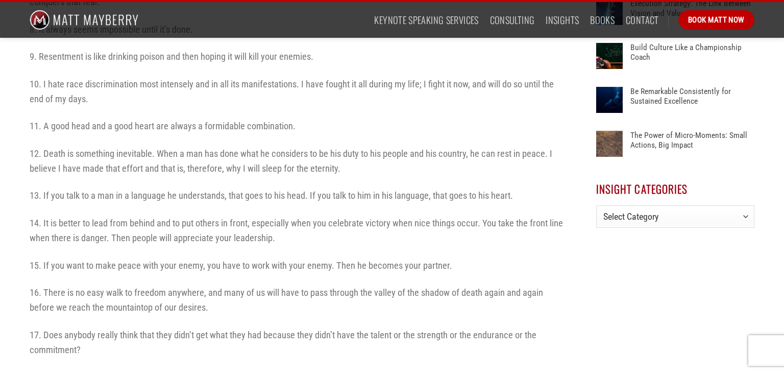
click at [62, 220] on p "14. It is better to lead from behind and to put others in front, especially whe…" at bounding box center [298, 230] width 536 height 30
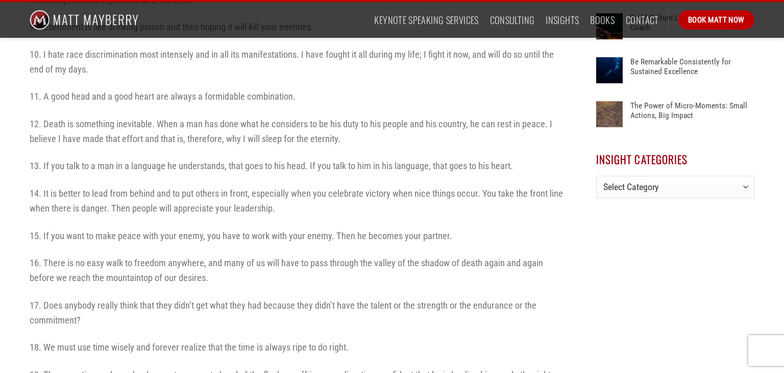
scroll to position [656, 0]
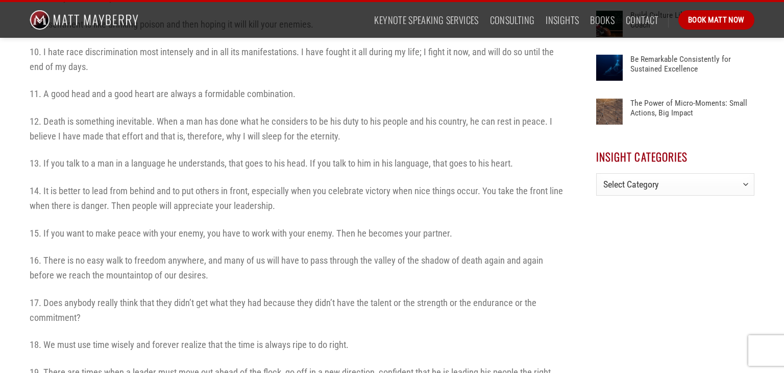
click at [188, 356] on div "With the recent passing of the self-less and phenomenal leader [PERSON_NAME], I…" at bounding box center [298, 72] width 536 height 828
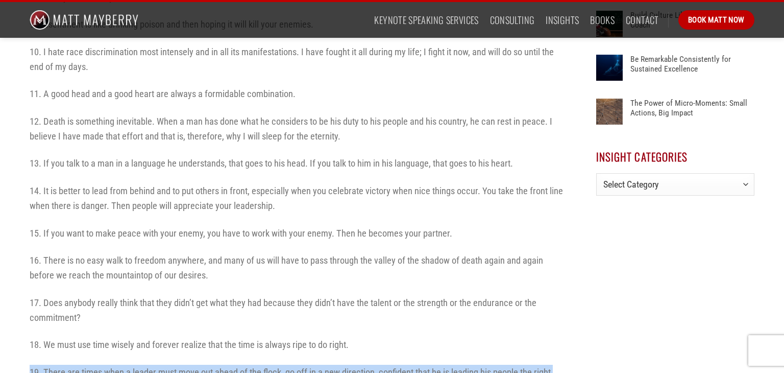
click at [283, 317] on p "17. Does anybody really think that they didn’t get what they had because they d…" at bounding box center [298, 310] width 536 height 30
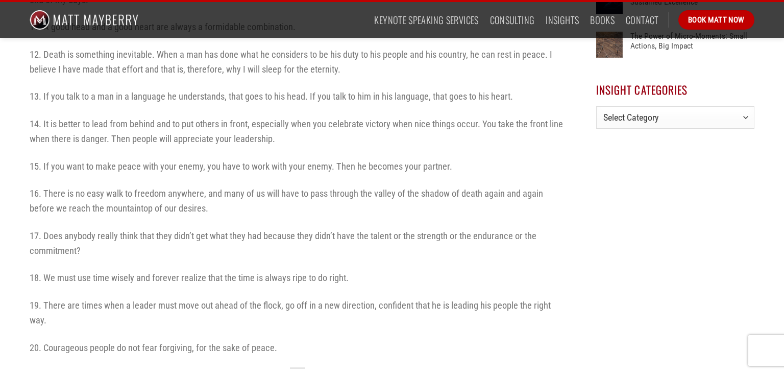
scroll to position [725, 0]
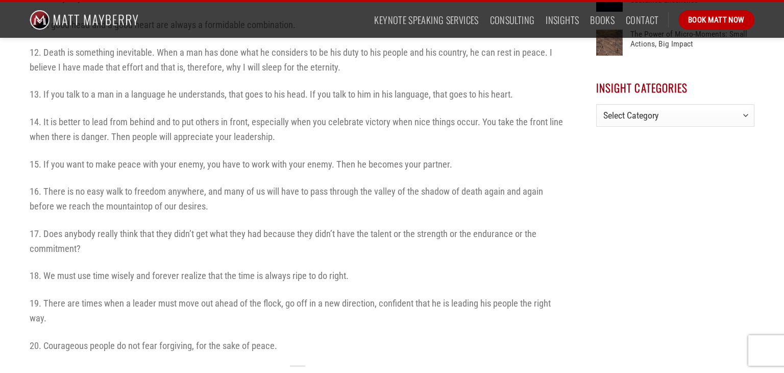
click at [283, 317] on p "19. There are times when a leader must move out ahead of the flock, go off in a…" at bounding box center [298, 310] width 536 height 30
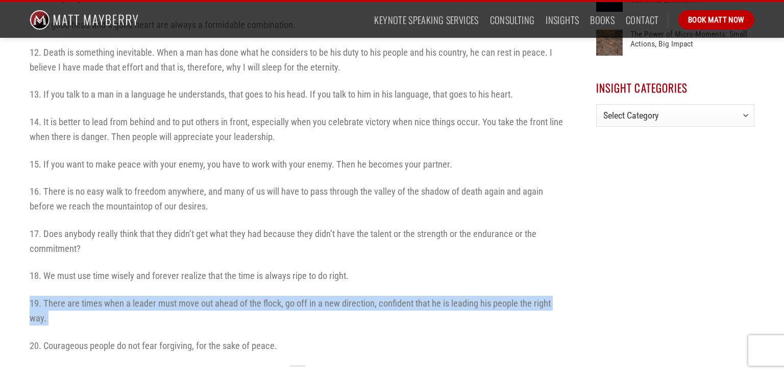
click at [98, 168] on p "15. If you want to make peace with your enemy, you have to work with your enemy…" at bounding box center [298, 164] width 536 height 15
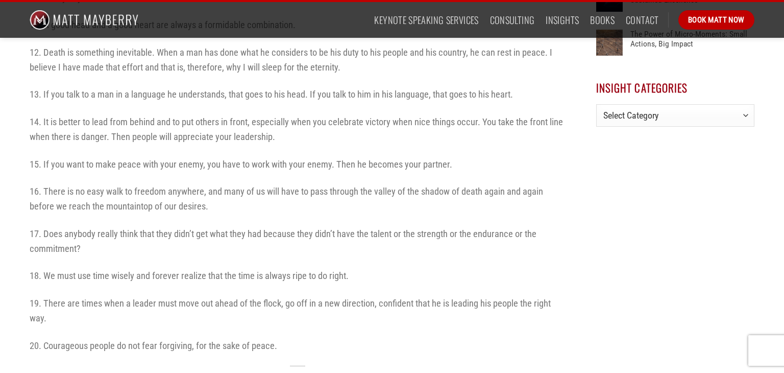
click at [98, 168] on p "15. If you want to make peace with your enemy, you have to work with your enemy…" at bounding box center [298, 164] width 536 height 15
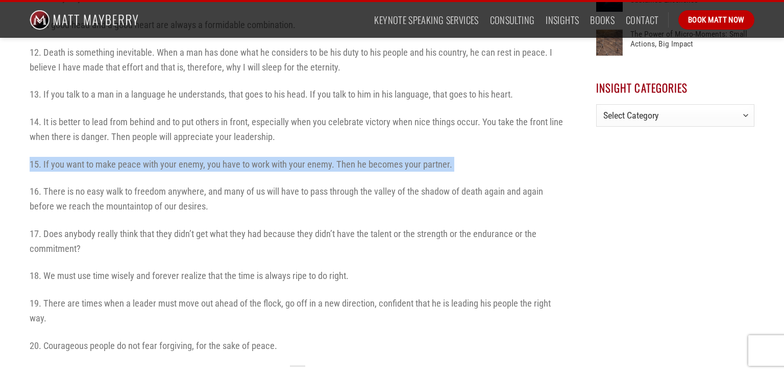
click at [98, 168] on p "15. If you want to make peace with your enemy, you have to work with your enemy…" at bounding box center [298, 164] width 536 height 15
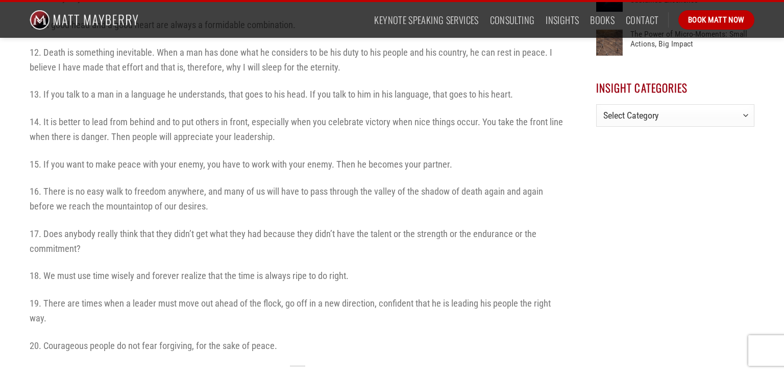
click at [98, 168] on p "15. If you want to make peace with your enemy, you have to work with your enemy…" at bounding box center [298, 164] width 536 height 15
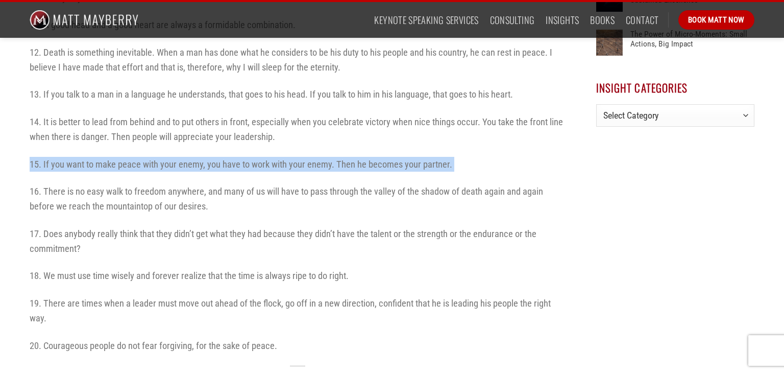
click at [98, 168] on p "15. If you want to make peace with your enemy, you have to work with your enemy…" at bounding box center [298, 164] width 536 height 15
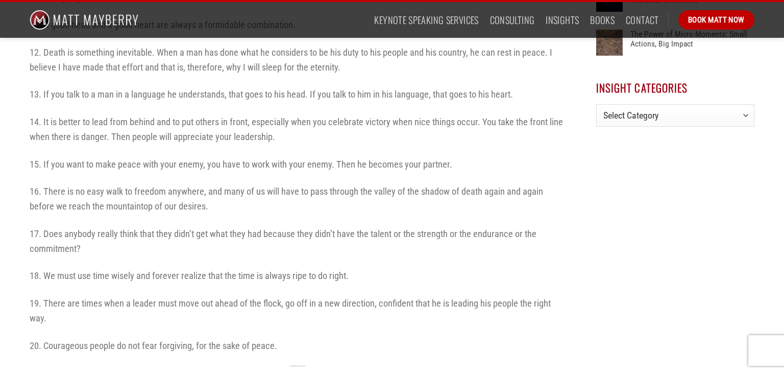
click at [98, 168] on p "15. If you want to make peace with your enemy, you have to work with your enemy…" at bounding box center [298, 164] width 536 height 15
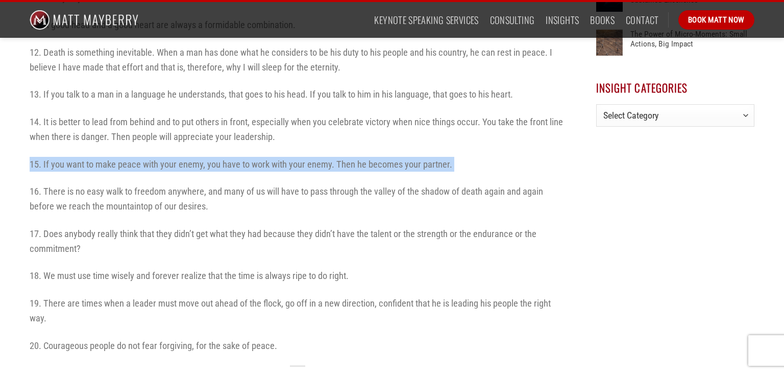
click at [98, 168] on p "15. If you want to make peace with your enemy, you have to work with your enemy…" at bounding box center [298, 164] width 536 height 15
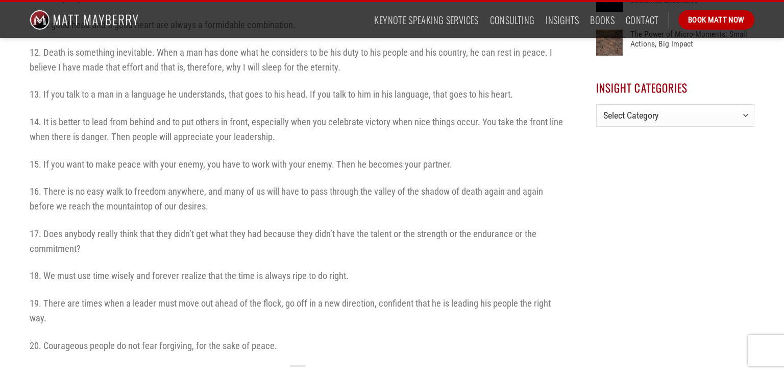
click at [98, 168] on p "15. If you want to make peace with your enemy, you have to work with your enemy…" at bounding box center [298, 164] width 536 height 15
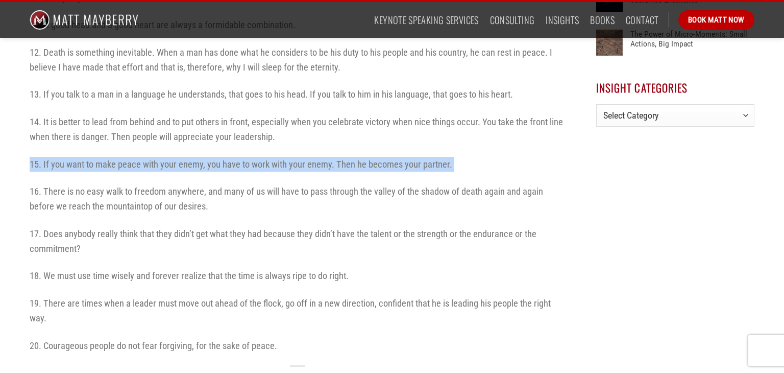
click at [98, 168] on p "15. If you want to make peace with your enemy, you have to work with your enemy…" at bounding box center [298, 164] width 536 height 15
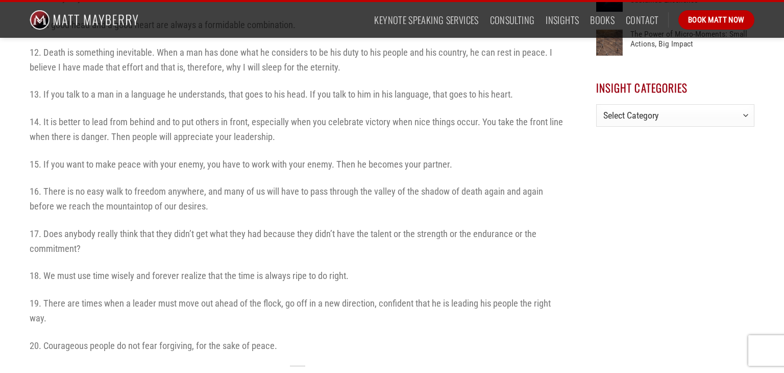
click at [98, 168] on p "15. If you want to make peace with your enemy, you have to work with your enemy…" at bounding box center [298, 164] width 536 height 15
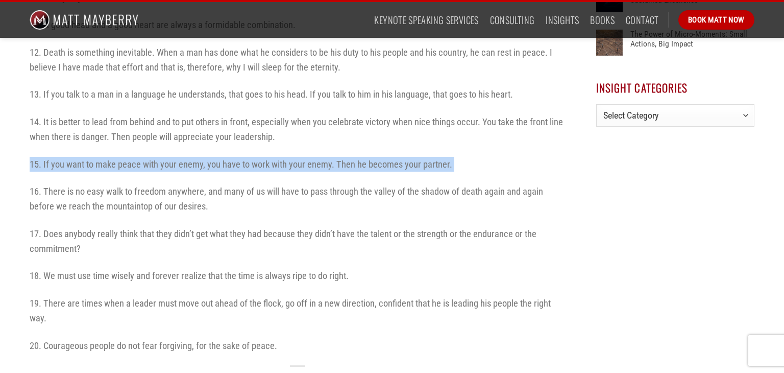
click at [98, 168] on p "15. If you want to make peace with your enemy, you have to work with your enemy…" at bounding box center [298, 164] width 536 height 15
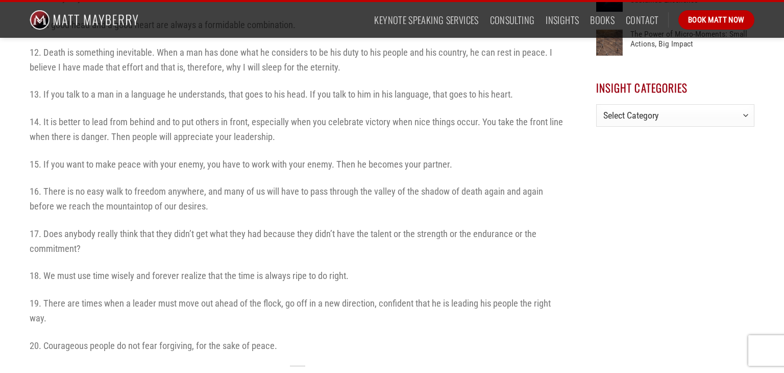
click at [202, 176] on div "With the recent passing of the self-less and phenomenal leader [PERSON_NAME], I…" at bounding box center [298, 3] width 536 height 828
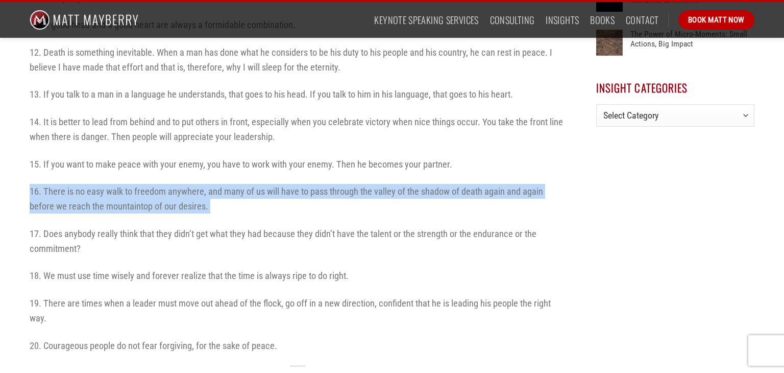
click at [202, 176] on div "With the recent passing of the self-less and phenomenal leader [PERSON_NAME], I…" at bounding box center [298, 3] width 536 height 828
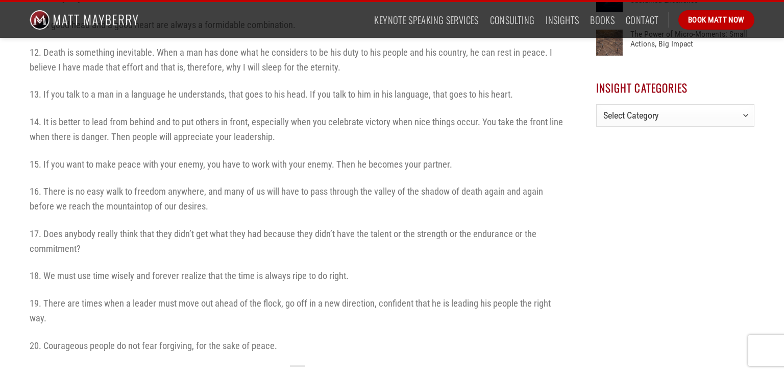
click at [202, 176] on div "With the recent passing of the self-less and phenomenal leader [PERSON_NAME], I…" at bounding box center [298, 3] width 536 height 828
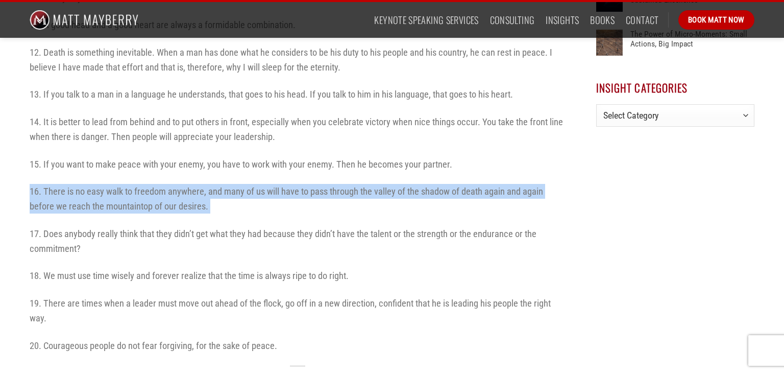
click at [202, 176] on div "With the recent passing of the self-less and phenomenal leader [PERSON_NAME], I…" at bounding box center [298, 3] width 536 height 828
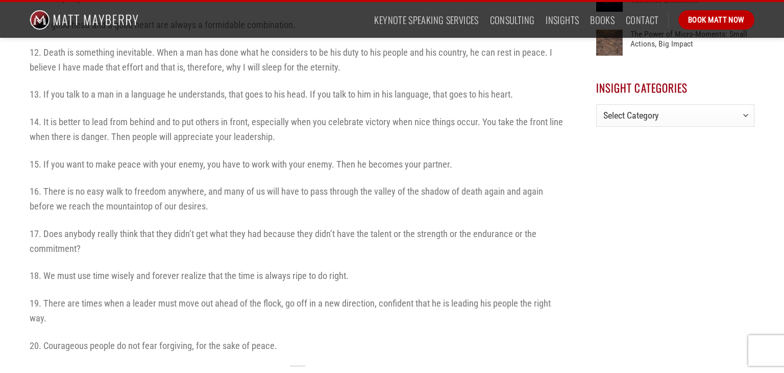
click at [202, 176] on div "With the recent passing of the self-less and phenomenal leader [PERSON_NAME], I…" at bounding box center [298, 3] width 536 height 828
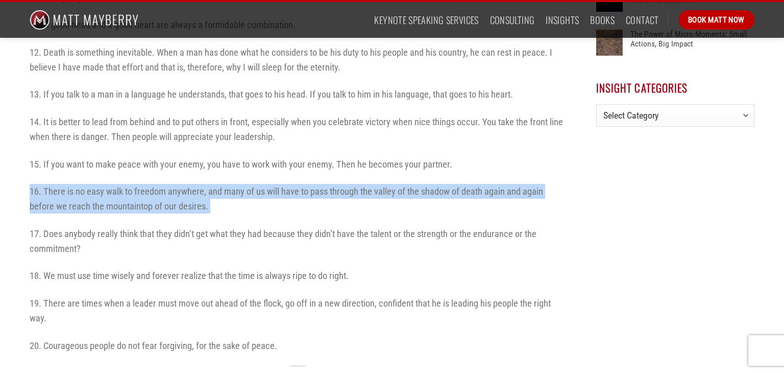
click at [202, 176] on div "With the recent passing of the self-less and phenomenal leader [PERSON_NAME], I…" at bounding box center [298, 3] width 536 height 828
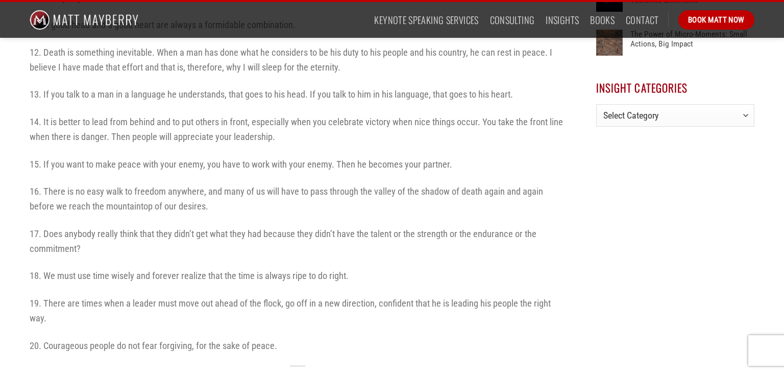
click at [202, 176] on div "With the recent passing of the self-less and phenomenal leader [PERSON_NAME], I…" at bounding box center [298, 3] width 536 height 828
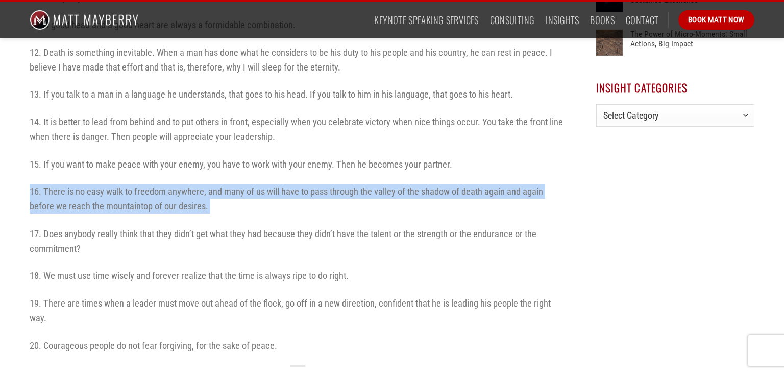
click at [202, 176] on div "With the recent passing of the self-less and phenomenal leader [PERSON_NAME], I…" at bounding box center [298, 3] width 536 height 828
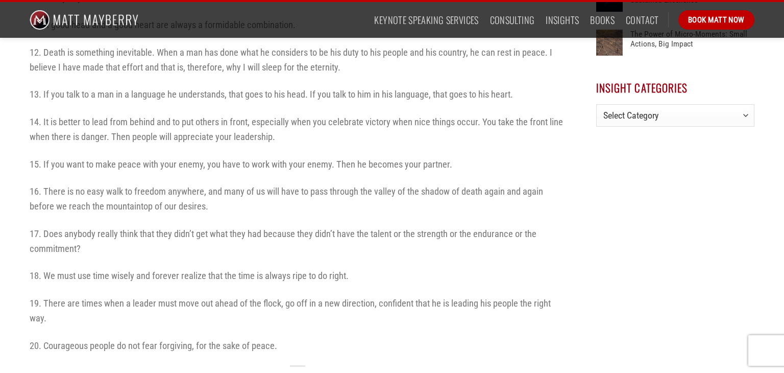
click at [202, 176] on div "With the recent passing of the self-less and phenomenal leader [PERSON_NAME], I…" at bounding box center [298, 3] width 536 height 828
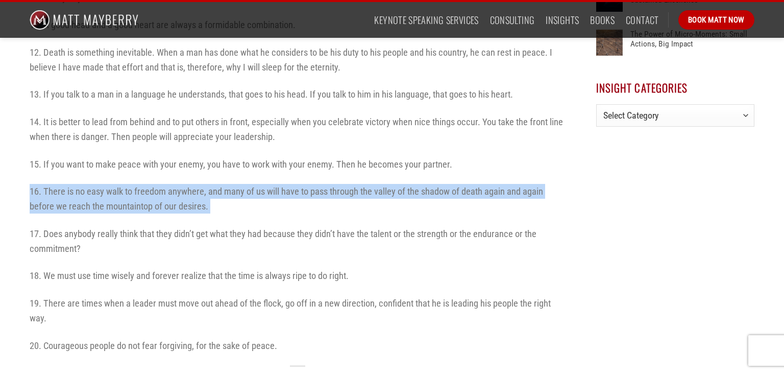
click at [202, 176] on div "With the recent passing of the self-less and phenomenal leader [PERSON_NAME], I…" at bounding box center [298, 3] width 536 height 828
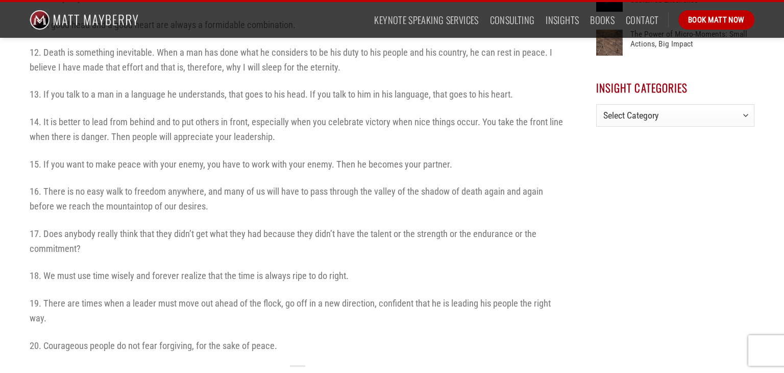
click at [202, 176] on div "With the recent passing of the self-less and phenomenal leader [PERSON_NAME], I…" at bounding box center [298, 3] width 536 height 828
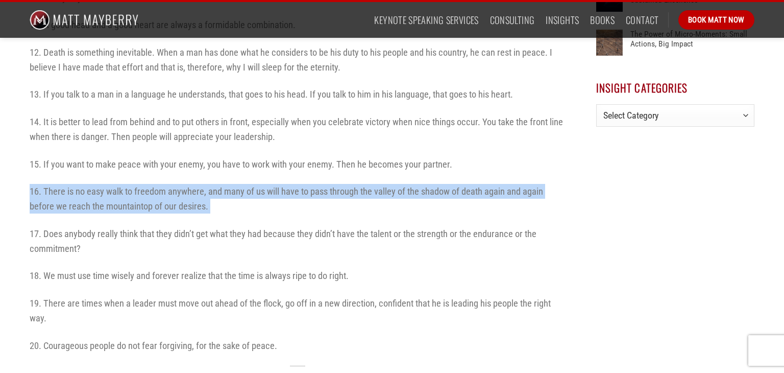
click at [202, 176] on div "With the recent passing of the self-less and phenomenal leader [PERSON_NAME], I…" at bounding box center [298, 3] width 536 height 828
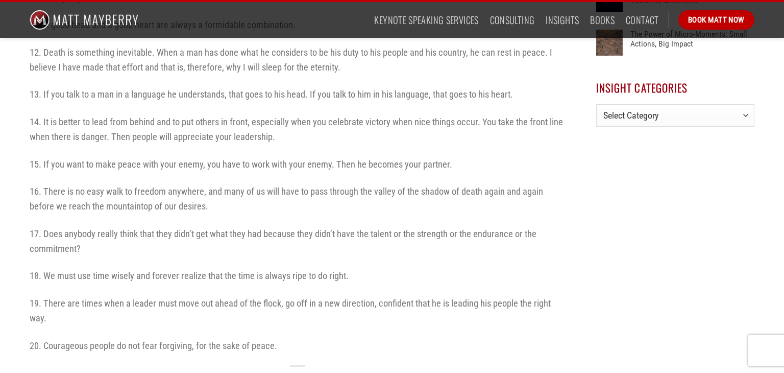
click at [202, 176] on div "With the recent passing of the self-less and phenomenal leader [PERSON_NAME], I…" at bounding box center [298, 3] width 536 height 828
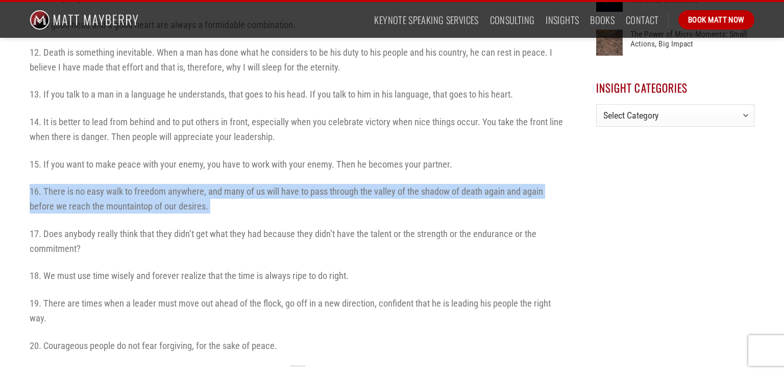
click at [202, 176] on div "With the recent passing of the self-less and phenomenal leader [PERSON_NAME], I…" at bounding box center [298, 3] width 536 height 828
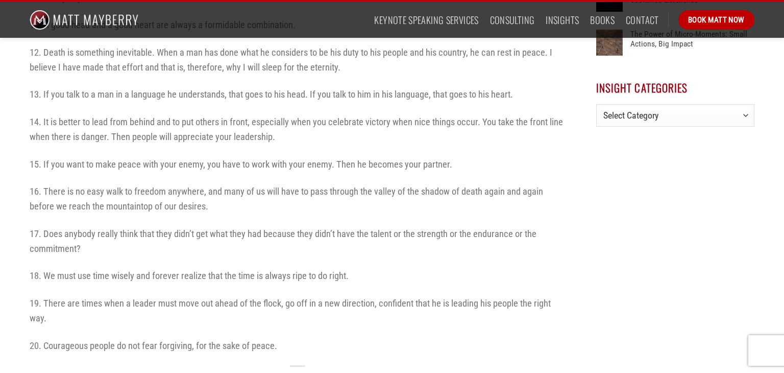
click at [202, 176] on div "With the recent passing of the self-less and phenomenal leader [PERSON_NAME], I…" at bounding box center [298, 3] width 536 height 828
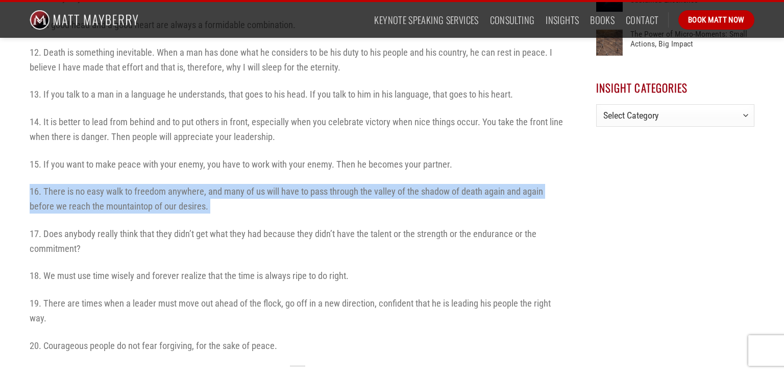
click at [202, 176] on div "With the recent passing of the self-less and phenomenal leader [PERSON_NAME], I…" at bounding box center [298, 3] width 536 height 828
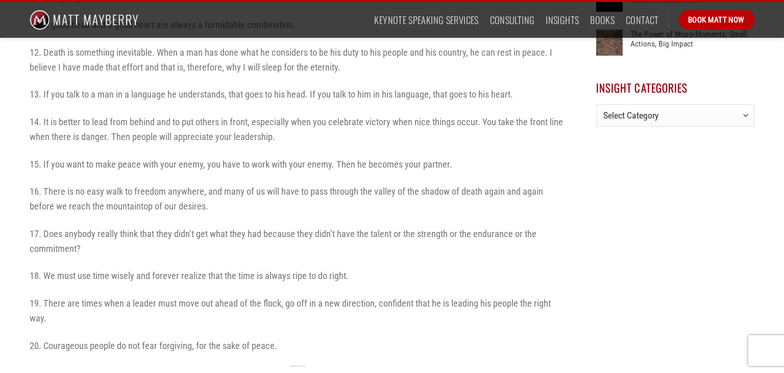
click at [202, 176] on div "With the recent passing of the self-less and phenomenal leader [PERSON_NAME], I…" at bounding box center [298, 3] width 536 height 828
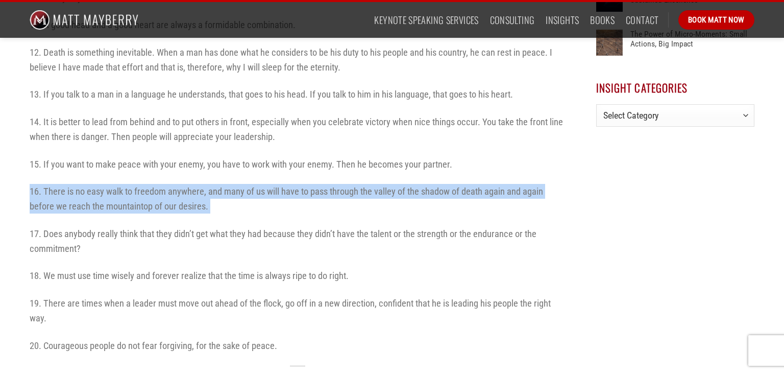
click at [202, 176] on div "With the recent passing of the self-less and phenomenal leader [PERSON_NAME], I…" at bounding box center [298, 3] width 536 height 828
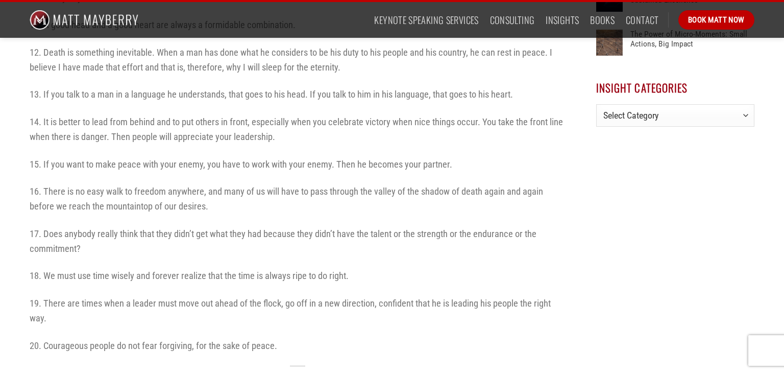
click at [202, 176] on div "With the recent passing of the self-less and phenomenal leader [PERSON_NAME], I…" at bounding box center [298, 3] width 536 height 828
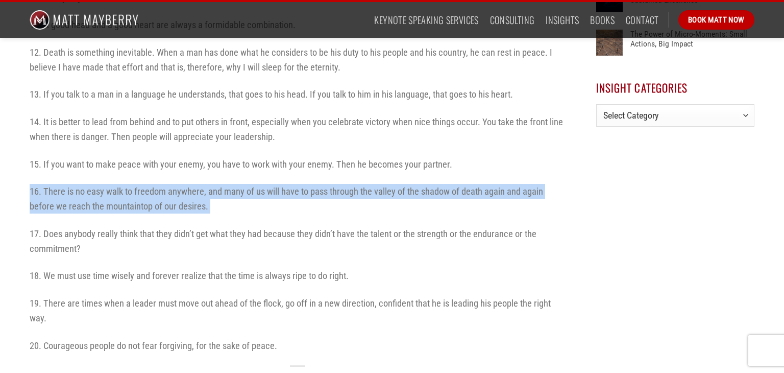
click at [202, 176] on div "With the recent passing of the self-less and phenomenal leader [PERSON_NAME], I…" at bounding box center [298, 3] width 536 height 828
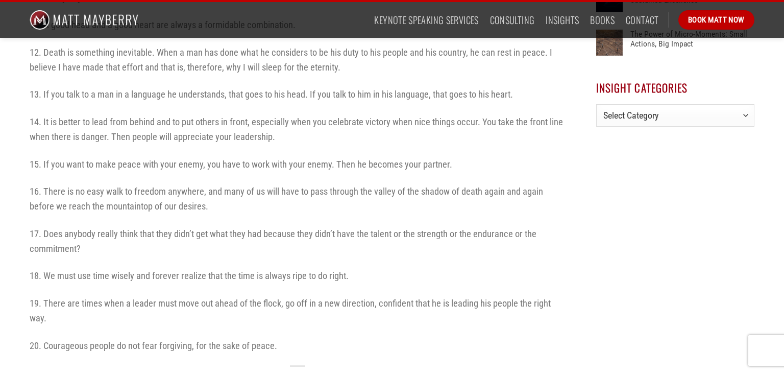
click at [202, 176] on div "With the recent passing of the self-less and phenomenal leader [PERSON_NAME], I…" at bounding box center [298, 3] width 536 height 828
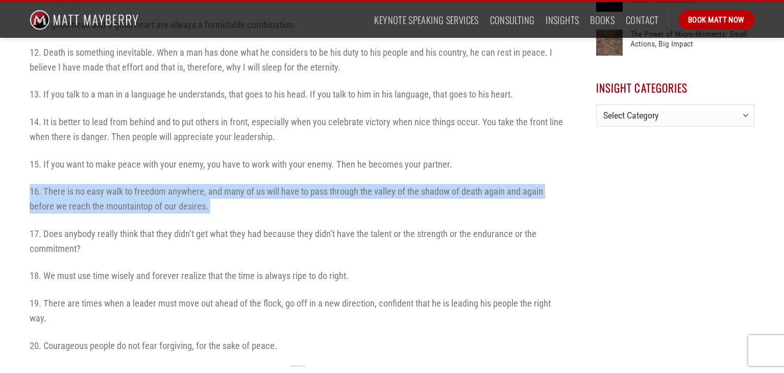
click at [202, 176] on div "With the recent passing of the self-less and phenomenal leader [PERSON_NAME], I…" at bounding box center [298, 3] width 536 height 828
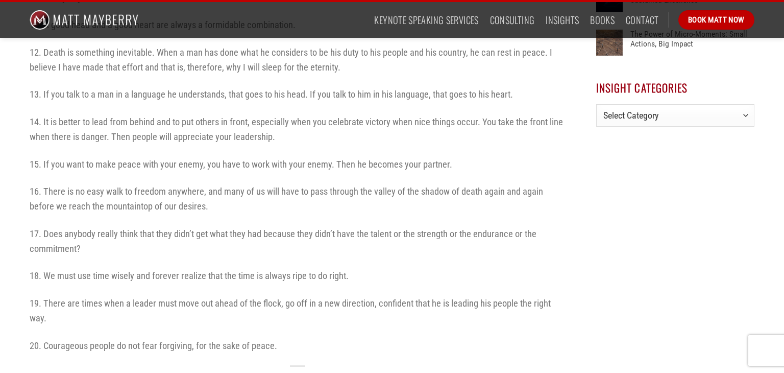
click at [202, 176] on div "With the recent passing of the self-less and phenomenal leader [PERSON_NAME], I…" at bounding box center [298, 3] width 536 height 828
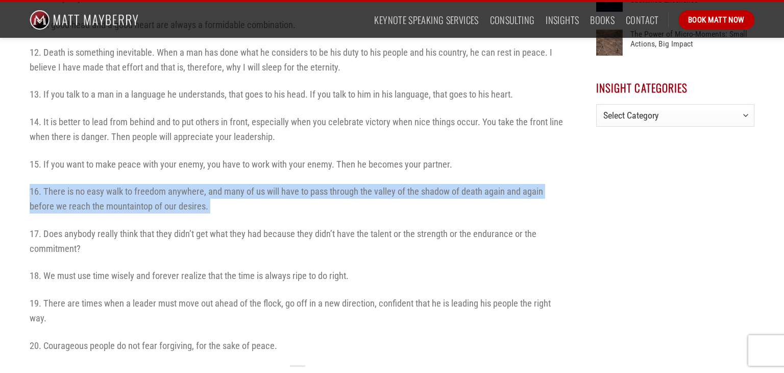
click at [202, 176] on div "With the recent passing of the self-less and phenomenal leader [PERSON_NAME], I…" at bounding box center [298, 3] width 536 height 828
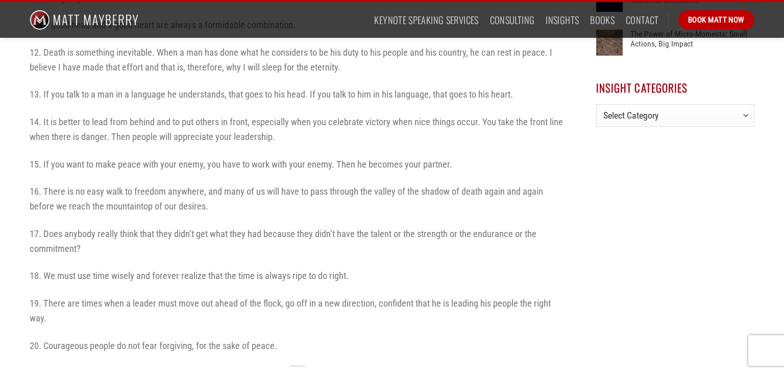
click at [336, 184] on p "16. There is no easy walk to freedom anywhere, and many of us will have to pass…" at bounding box center [298, 199] width 536 height 30
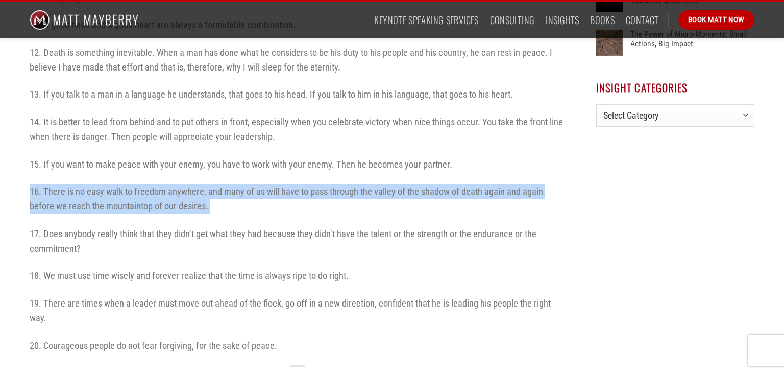
click at [336, 184] on p "16. There is no easy walk to freedom anywhere, and many of us will have to pass…" at bounding box center [298, 199] width 536 height 30
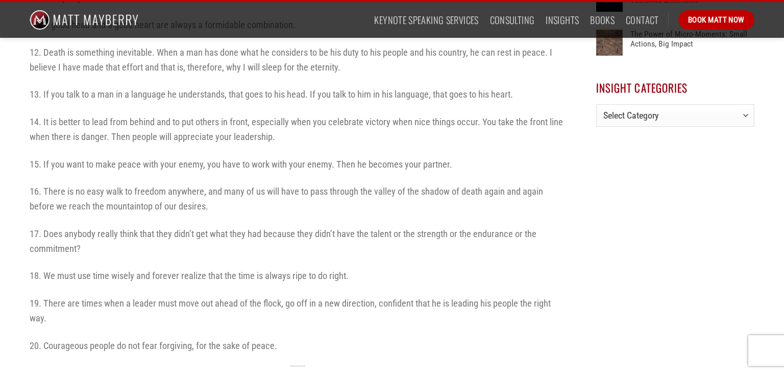
click at [336, 184] on p "16. There is no easy walk to freedom anywhere, and many of us will have to pass…" at bounding box center [298, 199] width 536 height 30
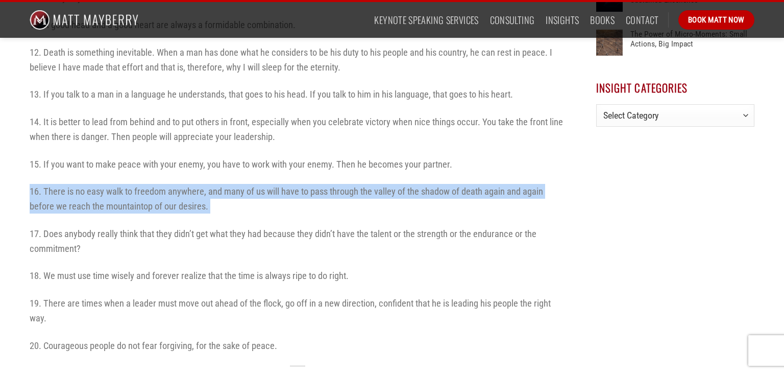
click at [336, 184] on p "16. There is no easy walk to freedom anywhere, and many of us will have to pass…" at bounding box center [298, 199] width 536 height 30
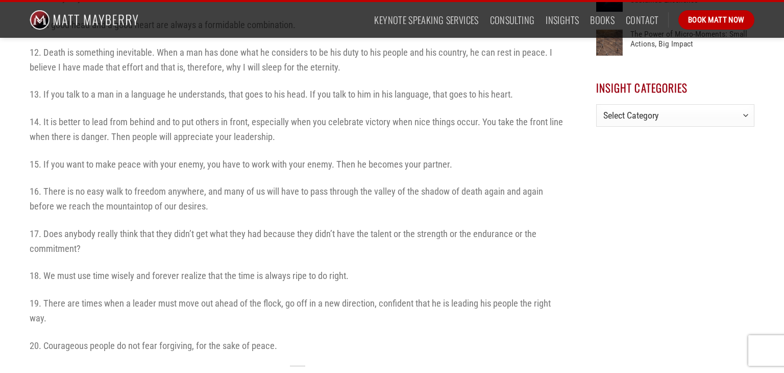
click at [336, 184] on p "16. There is no easy walk to freedom anywhere, and many of us will have to pass…" at bounding box center [298, 199] width 536 height 30
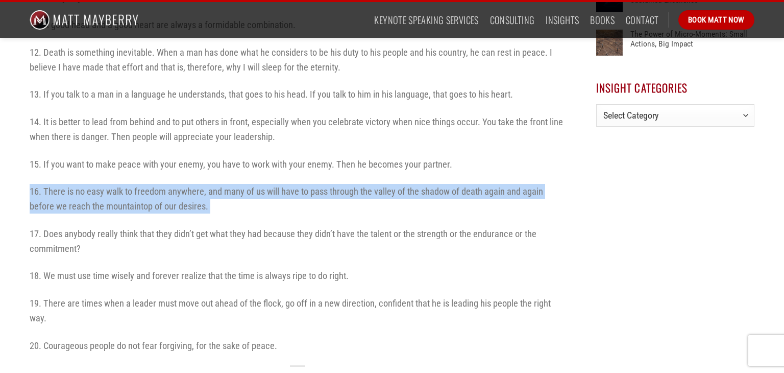
click at [336, 184] on p "16. There is no easy walk to freedom anywhere, and many of us will have to pass…" at bounding box center [298, 199] width 536 height 30
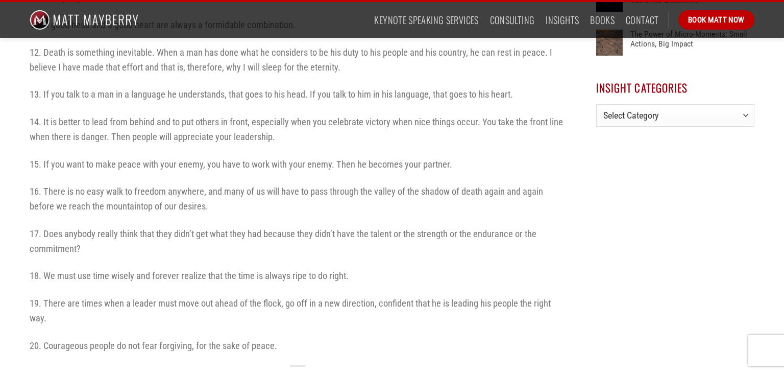
click at [336, 184] on p "16. There is no easy walk to freedom anywhere, and many of us will have to pass…" at bounding box center [298, 199] width 536 height 30
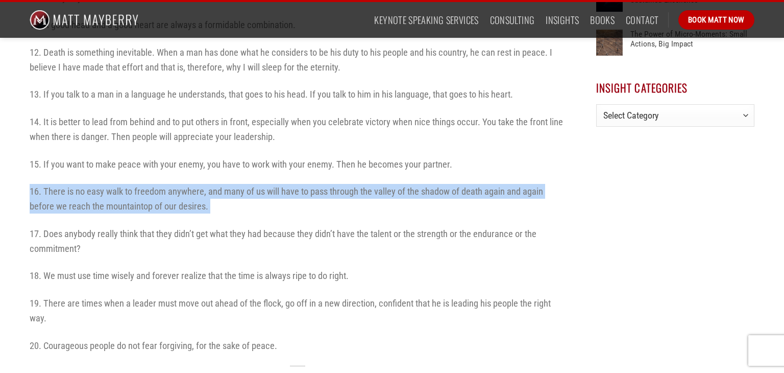
click at [336, 184] on p "16. There is no easy walk to freedom anywhere, and many of us will have to pass…" at bounding box center [298, 199] width 536 height 30
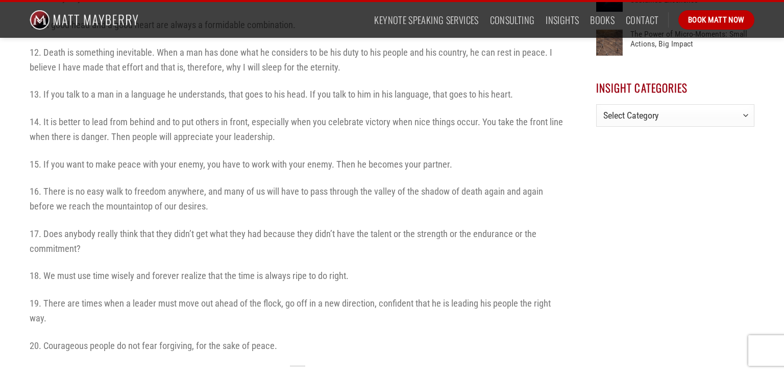
click at [336, 184] on p "16. There is no easy walk to freedom anywhere, and many of us will have to pass…" at bounding box center [298, 199] width 536 height 30
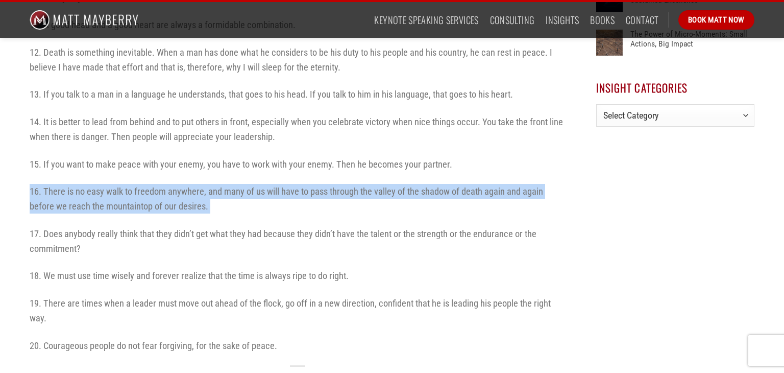
click at [336, 184] on p "16. There is no easy walk to freedom anywhere, and many of us will have to pass…" at bounding box center [298, 199] width 536 height 30
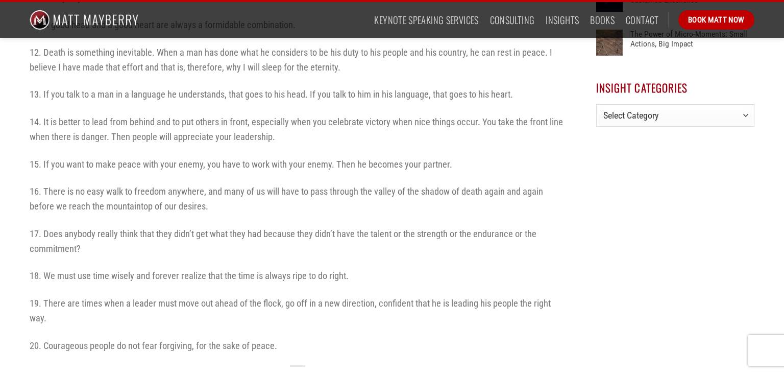
click at [336, 184] on p "16. There is no easy walk to freedom anywhere, and many of us will have to pass…" at bounding box center [298, 199] width 536 height 30
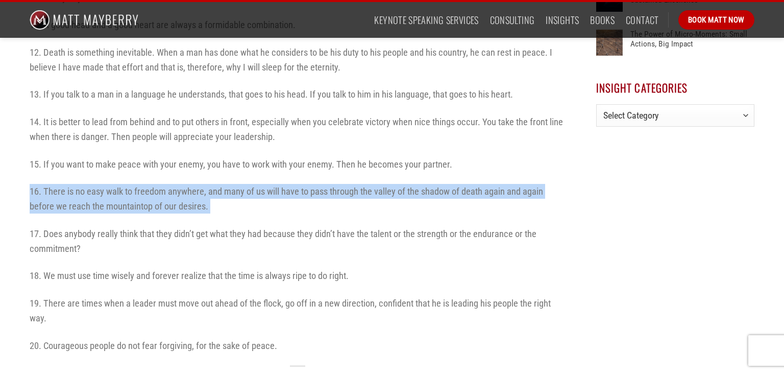
click at [336, 184] on p "16. There is no easy walk to freedom anywhere, and many of us will have to pass…" at bounding box center [298, 199] width 536 height 30
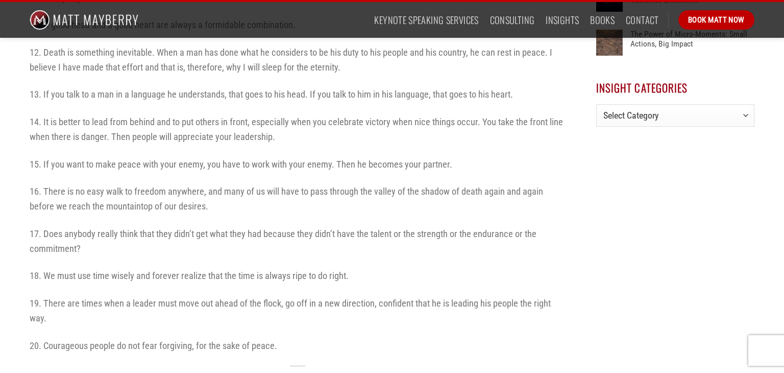
click at [336, 184] on p "16. There is no easy walk to freedom anywhere, and many of us will have to pass…" at bounding box center [298, 199] width 536 height 30
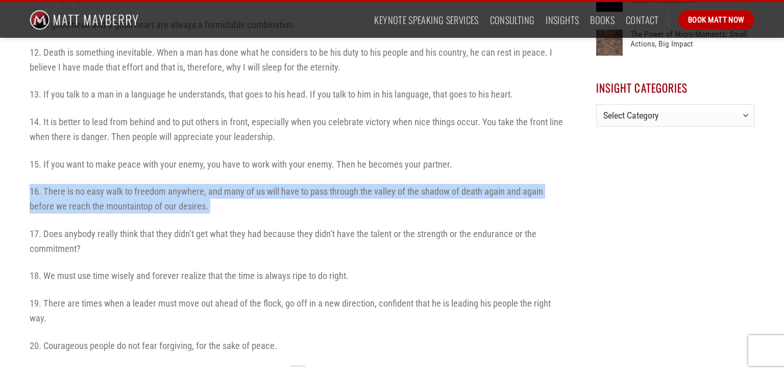
click at [336, 184] on p "16. There is no easy walk to freedom anywhere, and many of us will have to pass…" at bounding box center [298, 199] width 536 height 30
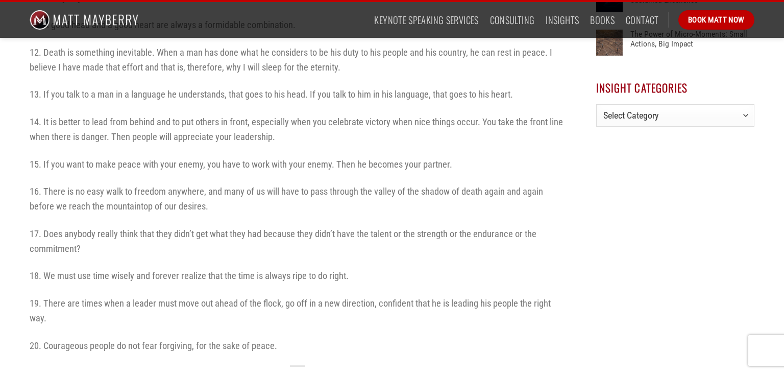
click at [336, 184] on p "16. There is no easy walk to freedom anywhere, and many of us will have to pass…" at bounding box center [298, 199] width 536 height 30
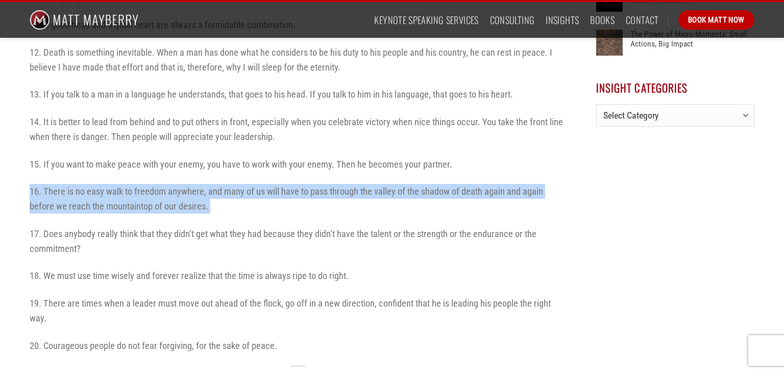
click at [336, 184] on p "16. There is no easy walk to freedom anywhere, and many of us will have to pass…" at bounding box center [298, 199] width 536 height 30
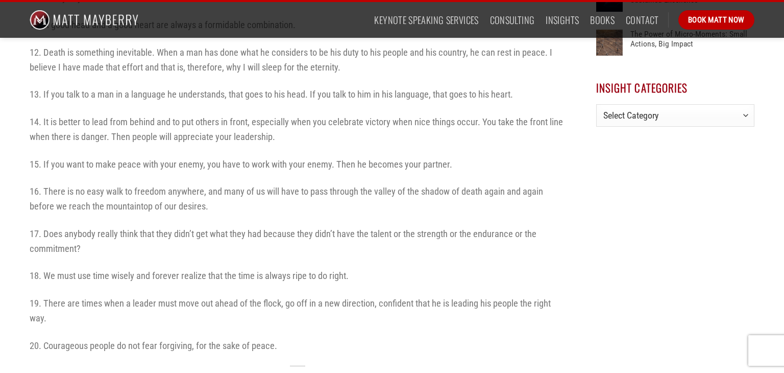
click at [336, 184] on p "16. There is no easy walk to freedom anywhere, and many of us will have to pass…" at bounding box center [298, 199] width 536 height 30
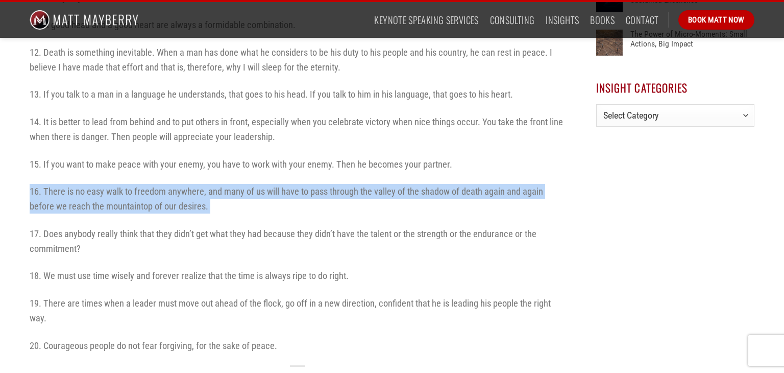
click at [336, 184] on p "16. There is no easy walk to freedom anywhere, and many of us will have to pass…" at bounding box center [298, 199] width 536 height 30
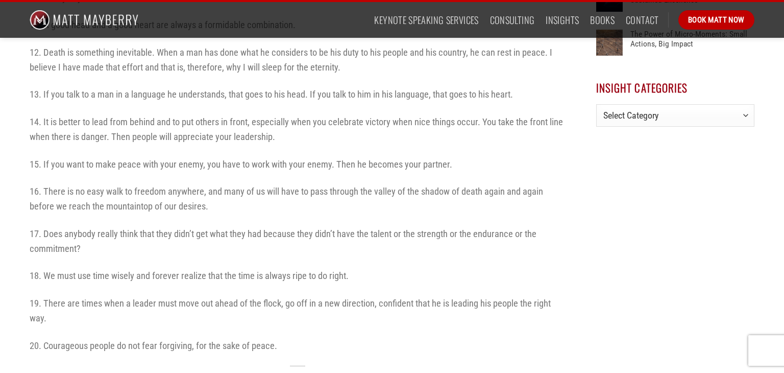
click at [336, 184] on p "16. There is no easy walk to freedom anywhere, and many of us will have to pass…" at bounding box center [298, 199] width 536 height 30
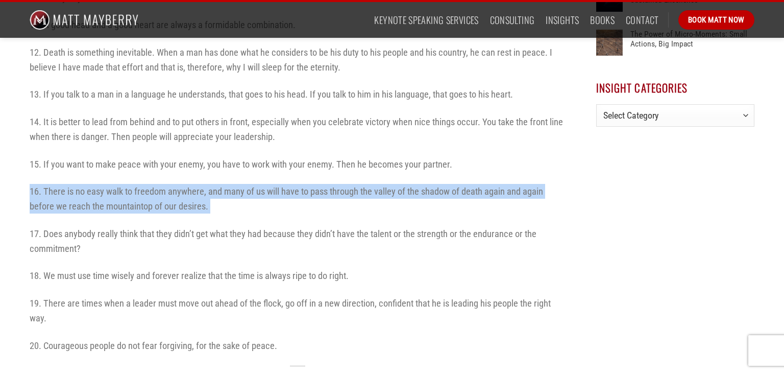
click at [336, 184] on p "16. There is no easy walk to freedom anywhere, and many of us will have to pass…" at bounding box center [298, 199] width 536 height 30
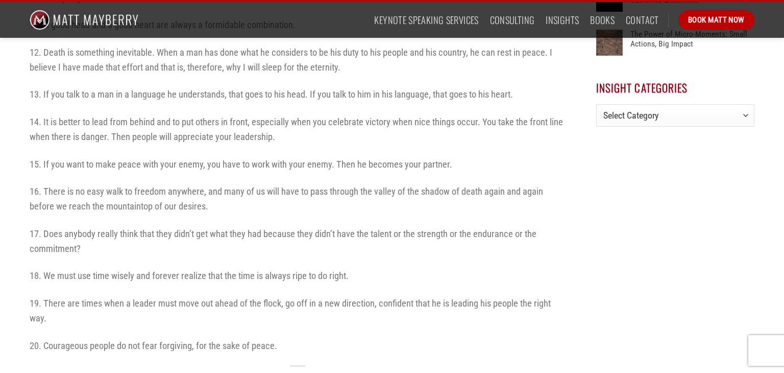
click at [336, 184] on p "16. There is no easy walk to freedom anywhere, and many of us will have to pass…" at bounding box center [298, 199] width 536 height 30
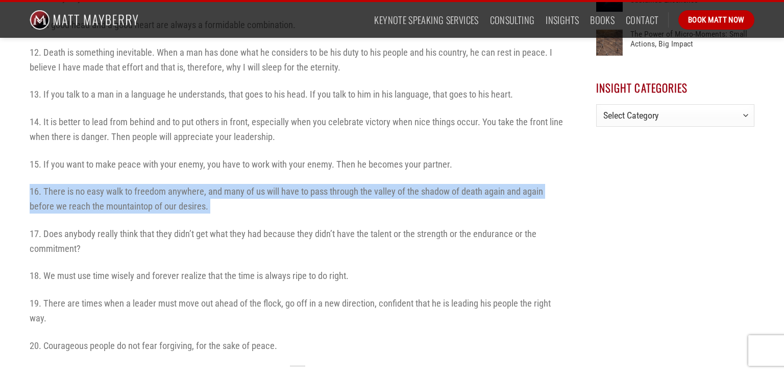
click at [336, 184] on p "16. There is no easy walk to freedom anywhere, and many of us will have to pass…" at bounding box center [298, 199] width 536 height 30
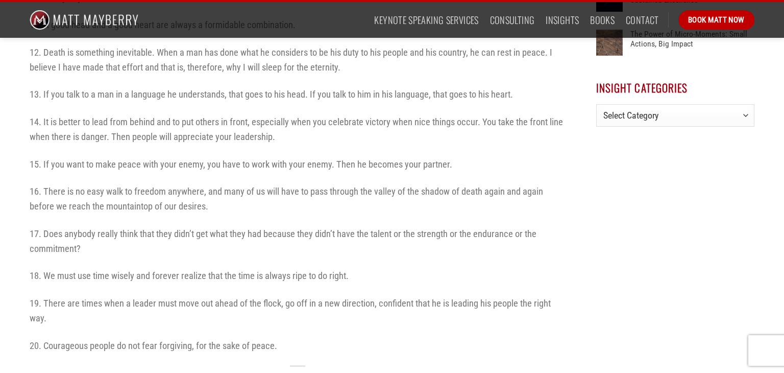
click at [336, 184] on p "16. There is no easy walk to freedom anywhere, and many of us will have to pass…" at bounding box center [298, 199] width 536 height 30
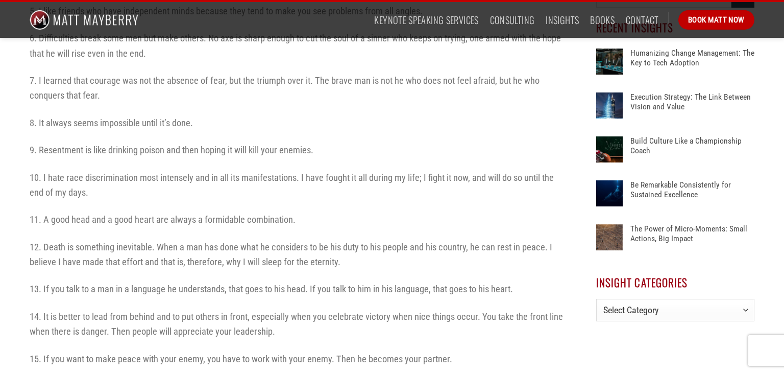
scroll to position [0, 0]
